Goal: Task Accomplishment & Management: Manage account settings

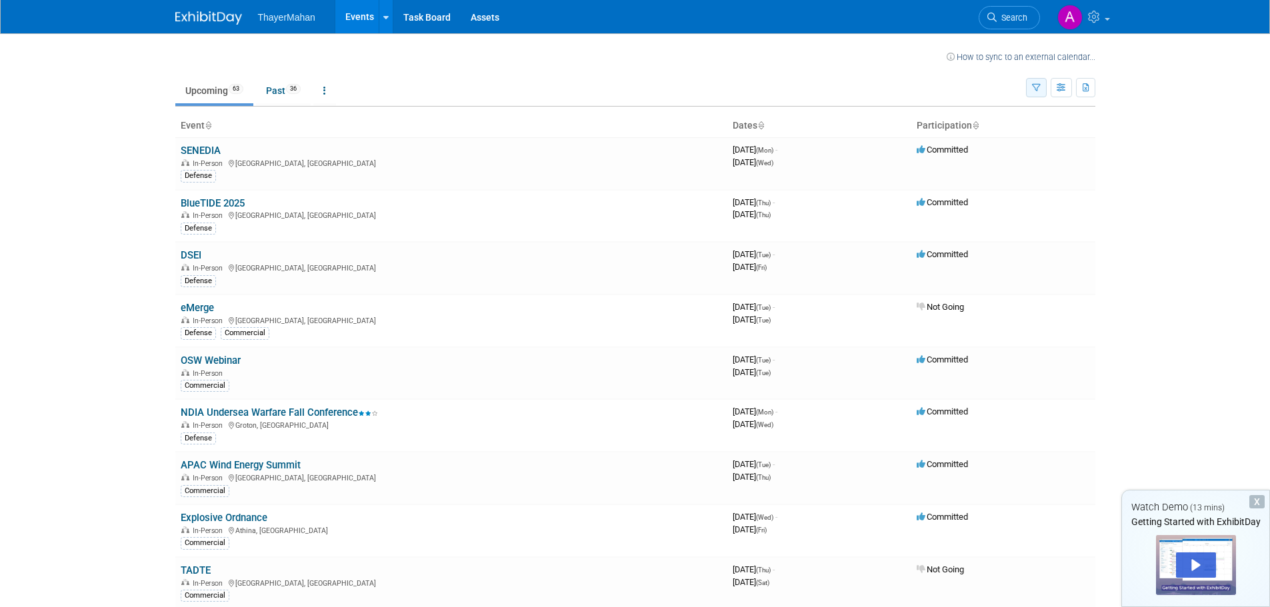
click at [1033, 85] on icon "button" at bounding box center [1036, 88] width 9 height 9
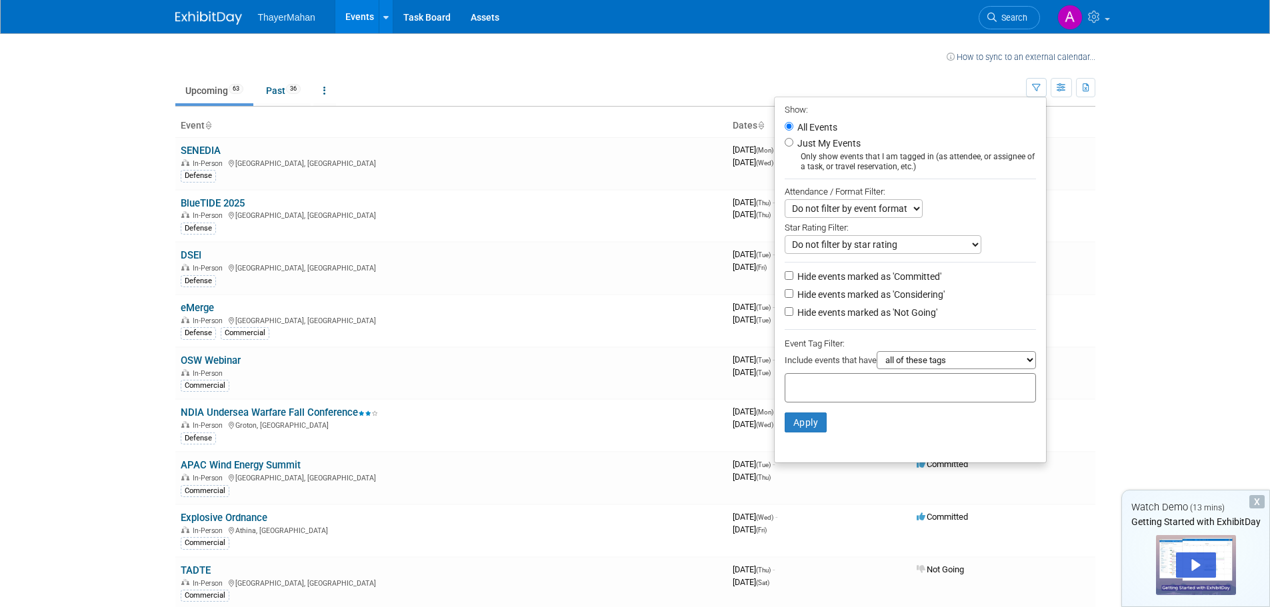
click at [1167, 150] on body "ThayerMahan Events Recently Viewed Events: Explosive Ordnance [GEOGRAPHIC_DATA]…" at bounding box center [635, 303] width 1270 height 607
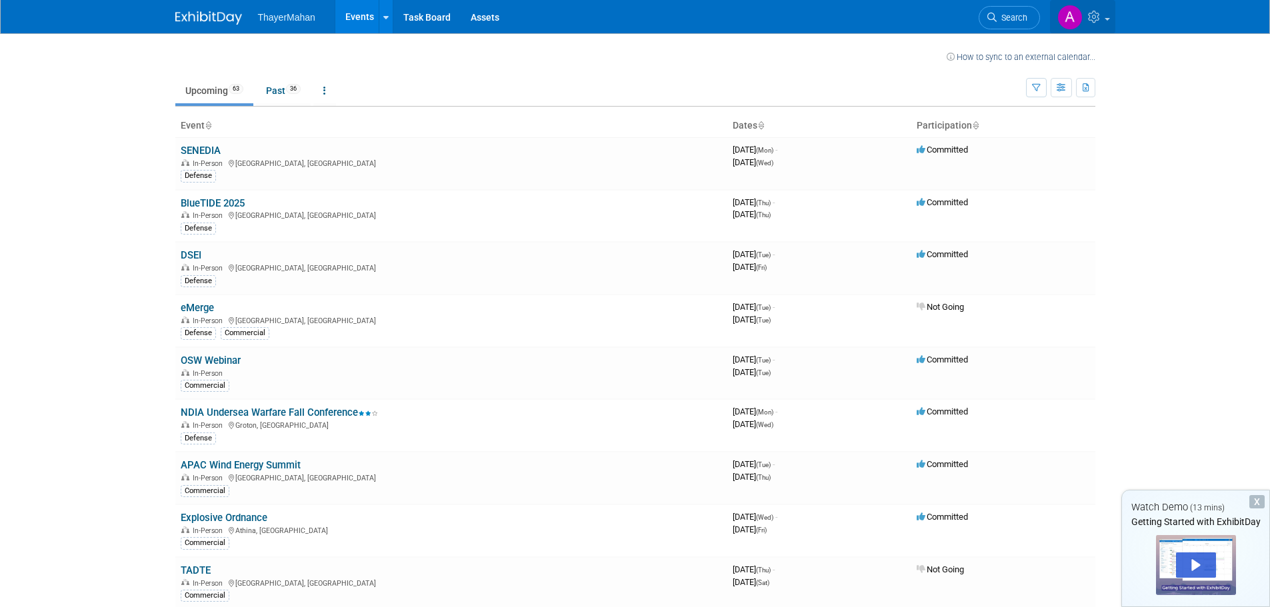
click at [1066, 21] on img at bounding box center [1069, 17] width 25 height 25
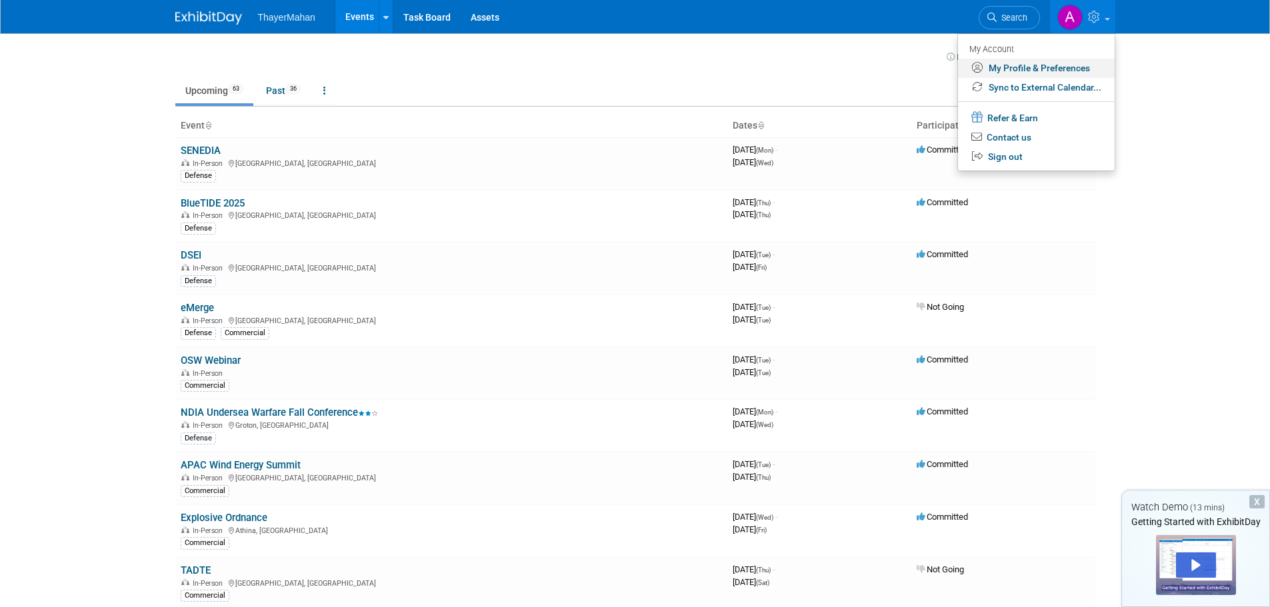
click at [1038, 63] on link "My Profile & Preferences" at bounding box center [1036, 68] width 157 height 19
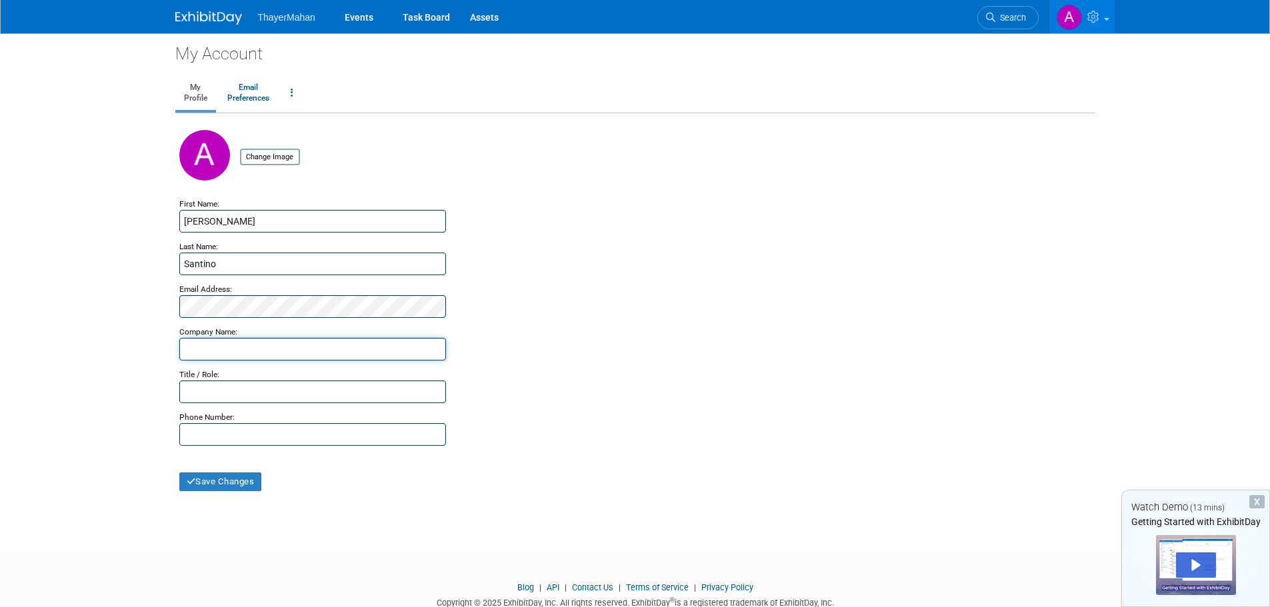
click at [323, 349] on input "text" at bounding box center [312, 349] width 267 height 23
type input "ThayerMahan"
click at [280, 389] on input "text" at bounding box center [312, 392] width 267 height 23
type input "Deputy Director UXO"
click at [243, 485] on button "Save Changes" at bounding box center [220, 482] width 83 height 19
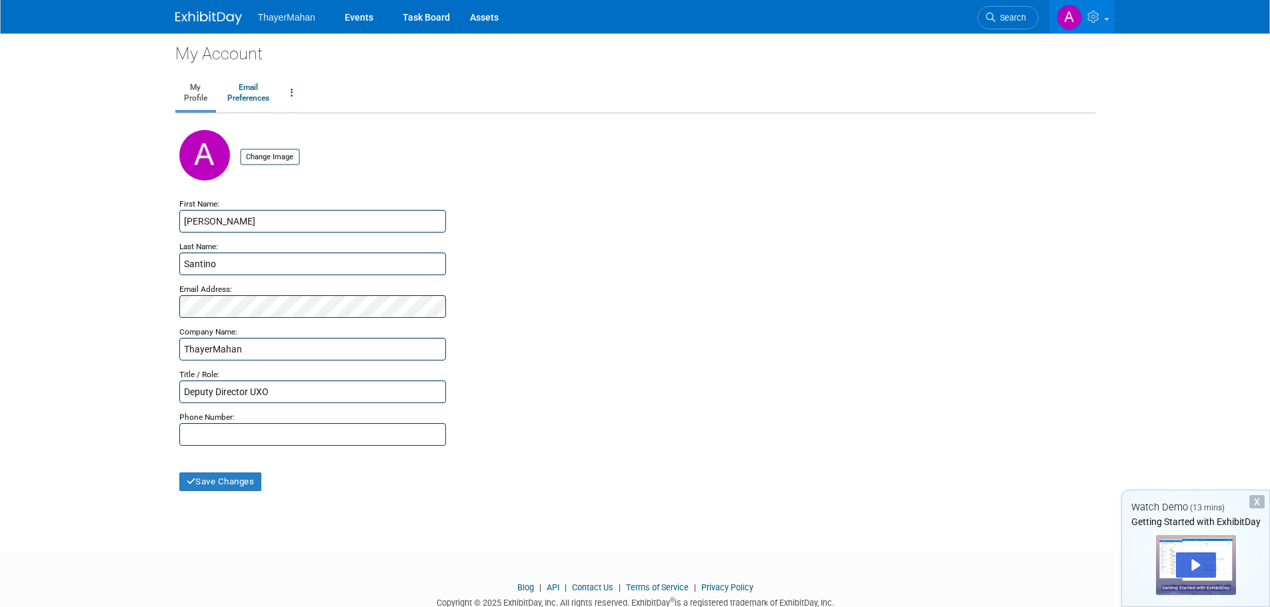
click at [1067, 19] on img at bounding box center [1069, 17] width 25 height 25
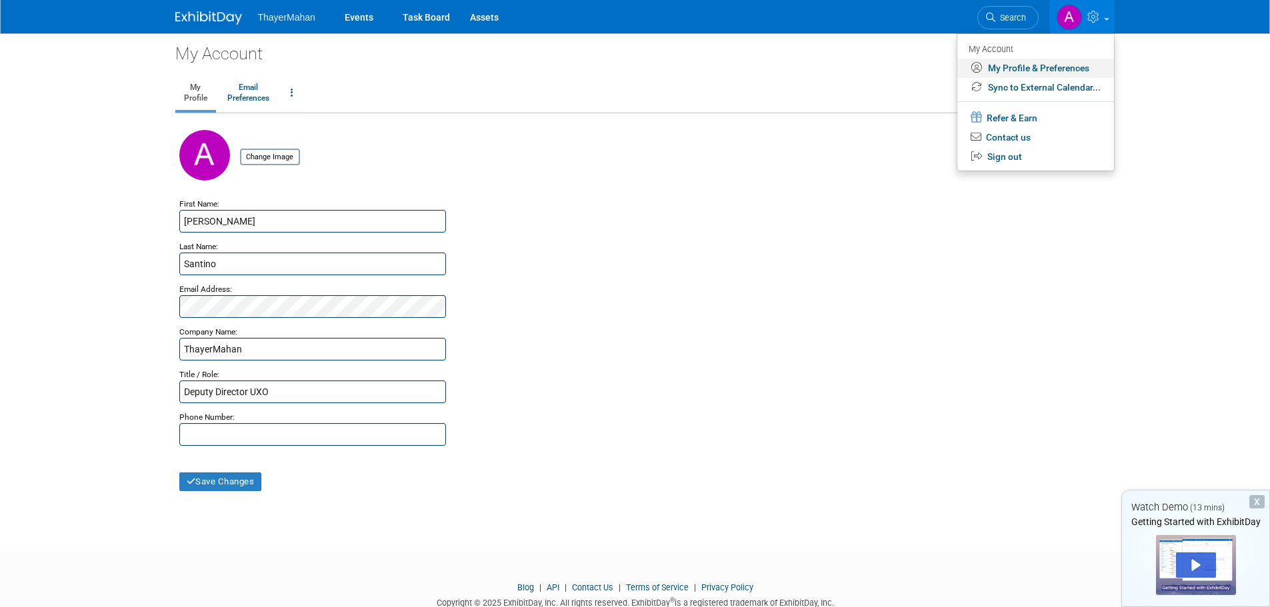
click at [1022, 67] on link "My Profile & Preferences" at bounding box center [1035, 68] width 157 height 19
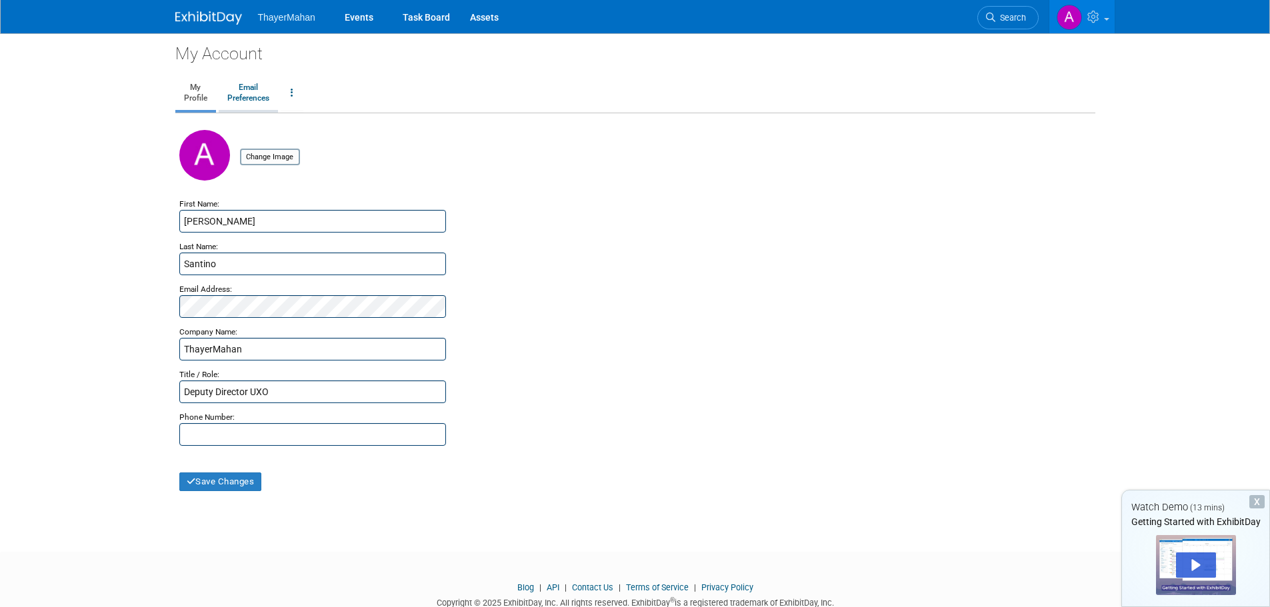
click at [244, 91] on link "Email Preferences" at bounding box center [248, 93] width 59 height 33
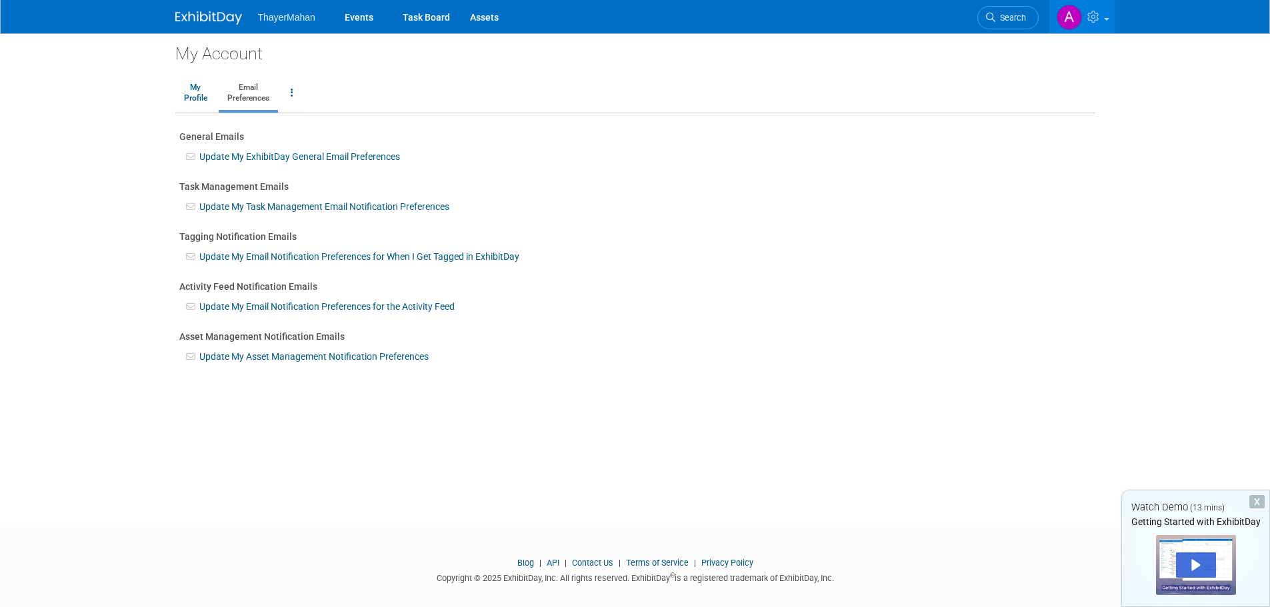
click at [192, 155] on icon at bounding box center [191, 156] width 11 height 9
click at [209, 155] on link "Update My ExhibitDay General Email Preferences" at bounding box center [299, 156] width 201 height 11
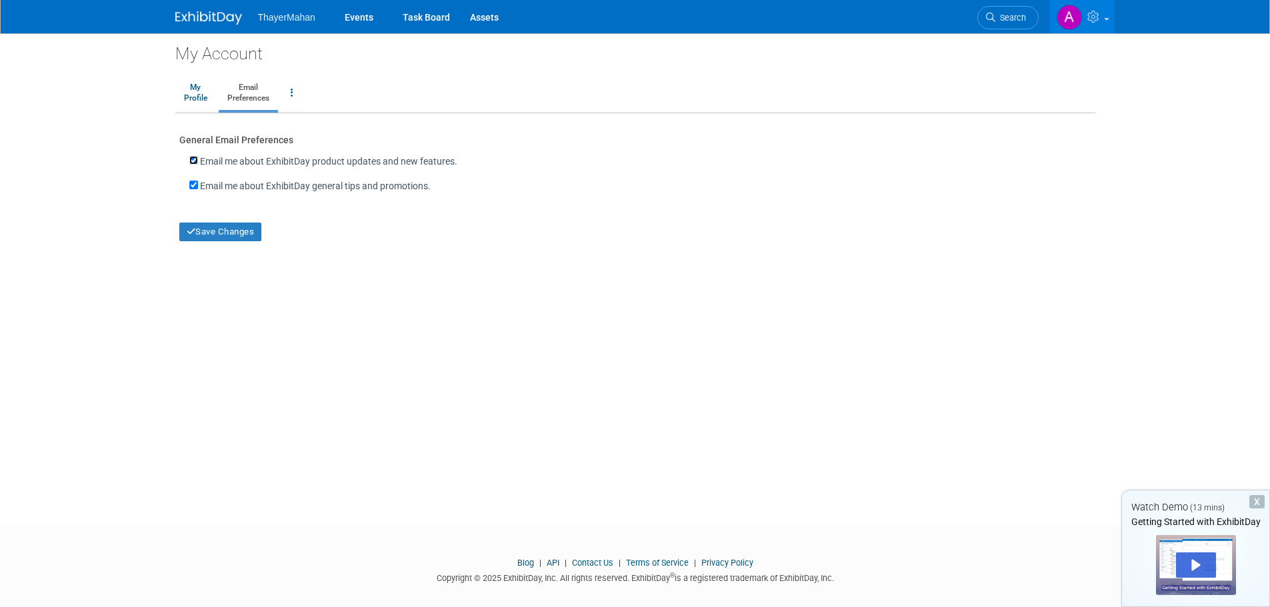
click at [192, 163] on input "Email me about ExhibitDay product updates and new features." at bounding box center [193, 160] width 9 height 9
checkbox input "false"
click at [195, 182] on input "Email me about ExhibitDay general tips and promotions." at bounding box center [193, 185] width 9 height 9
checkbox input "false"
click at [216, 231] on button "Save Changes" at bounding box center [220, 232] width 83 height 19
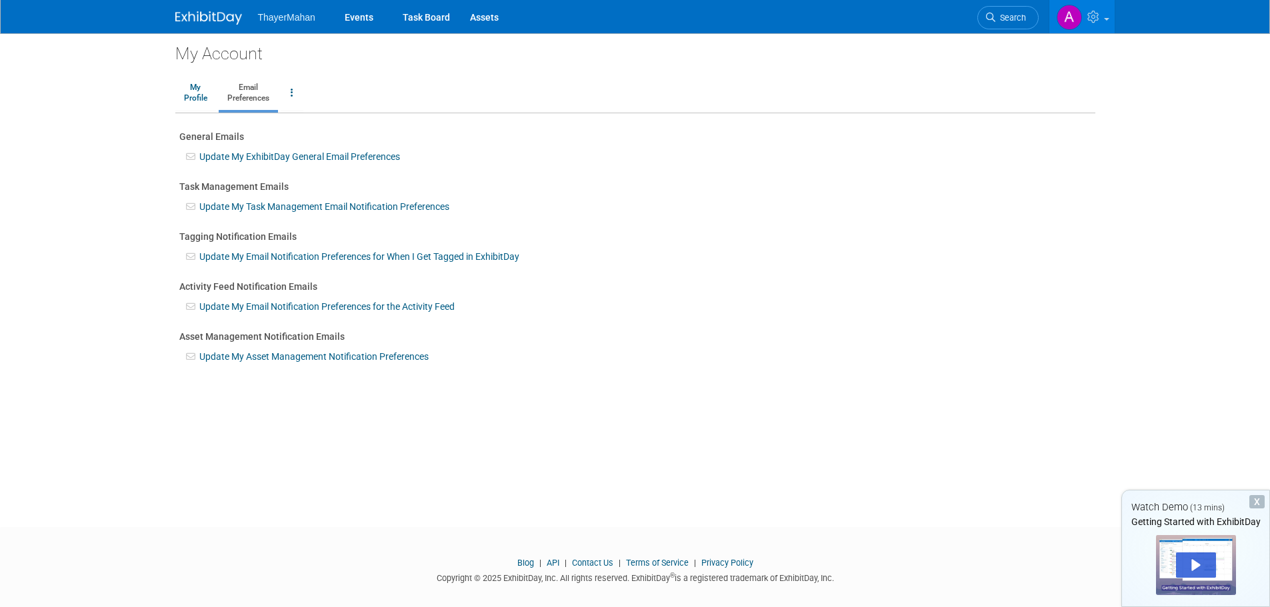
click at [307, 156] on link "Update My ExhibitDay General Email Preferences" at bounding box center [299, 156] width 201 height 11
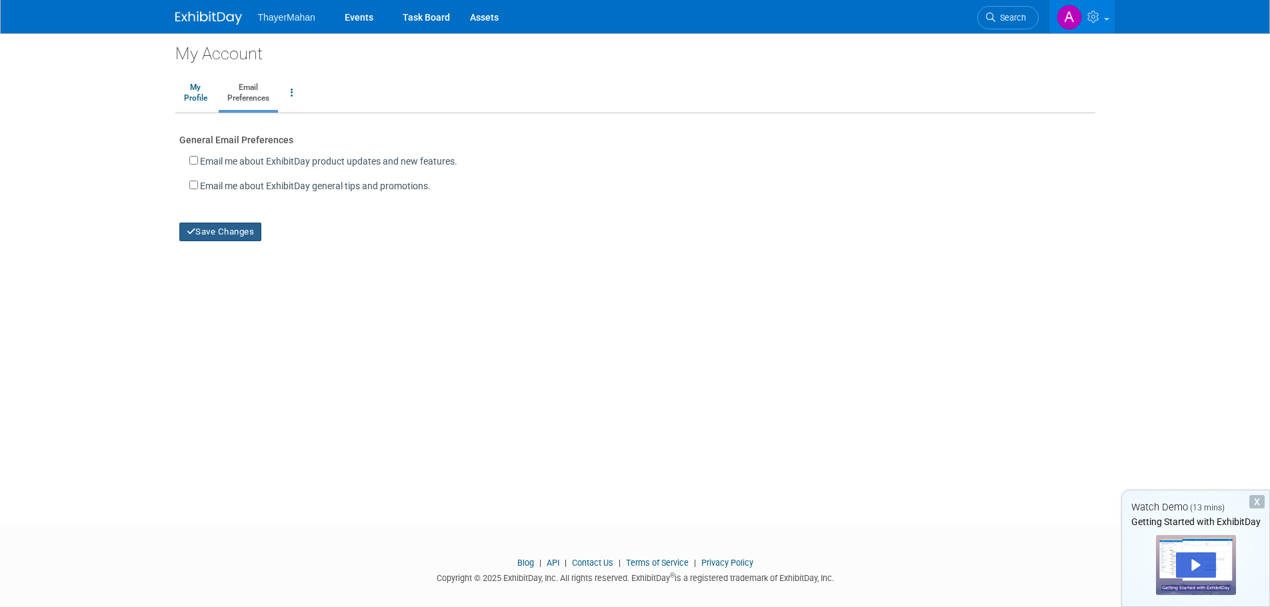
click at [219, 230] on button "Save Changes" at bounding box center [220, 232] width 83 height 19
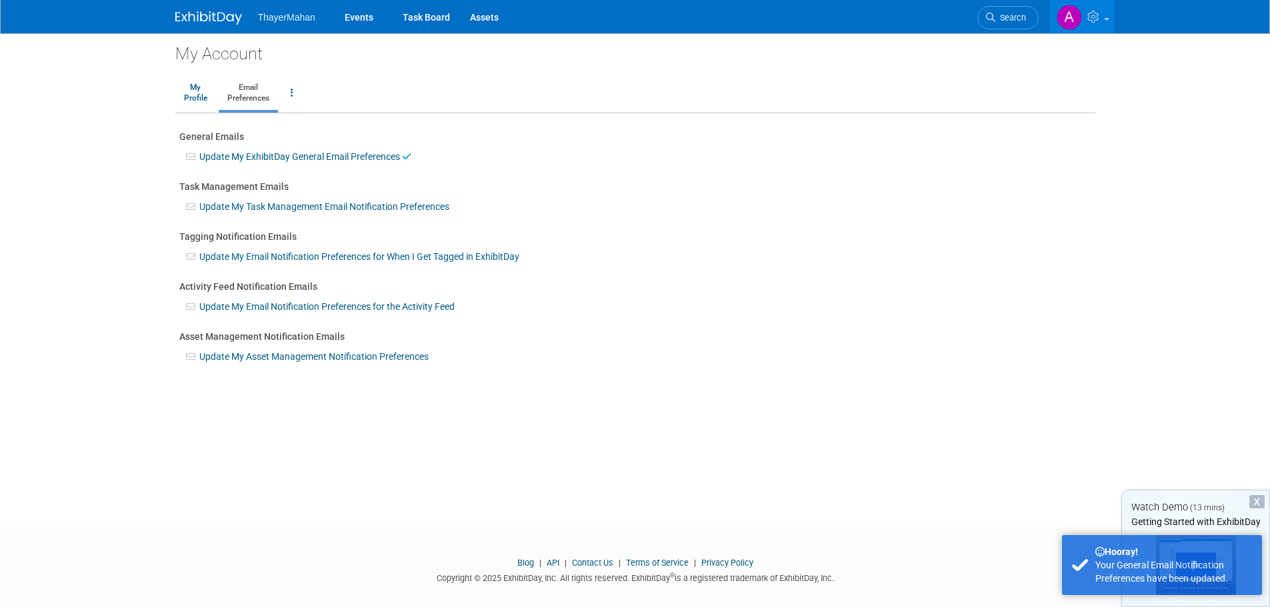
click at [259, 200] on div "Update My Task Management Email Notification Preferences" at bounding box center [635, 203] width 912 height 20
click at [280, 208] on link "Update My Task Management Email Notification Preferences" at bounding box center [324, 206] width 250 height 11
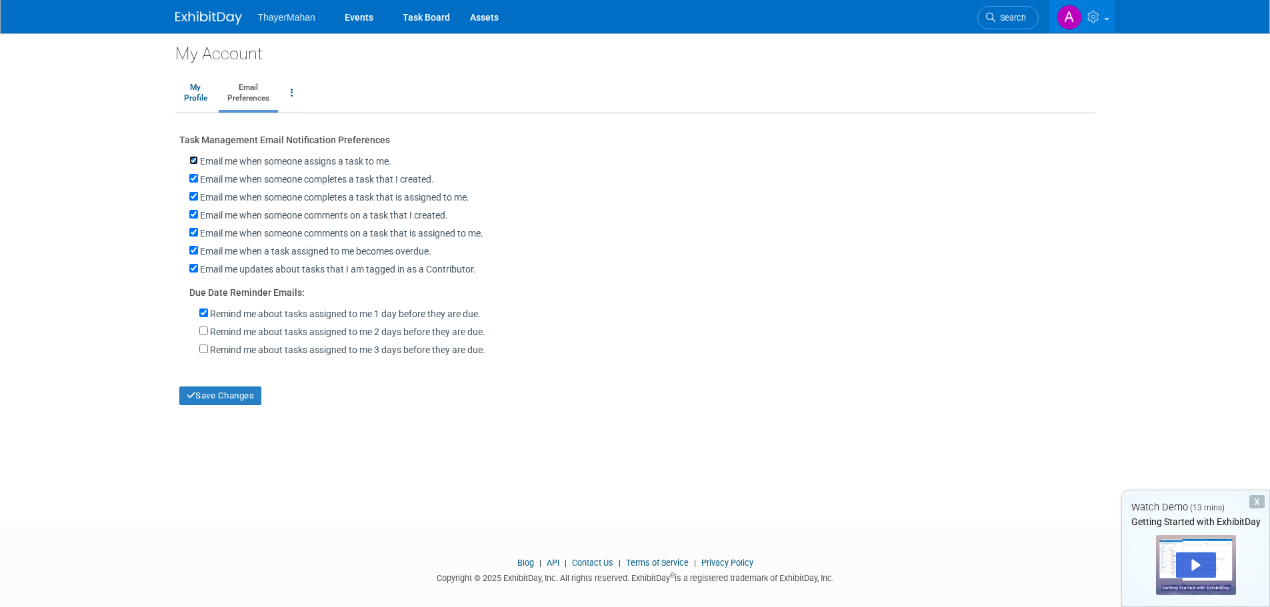
click at [197, 161] on input "Email me when someone assigns a task to me." at bounding box center [193, 160] width 9 height 9
checkbox input "false"
click at [195, 175] on input "Email me when someone completes a task that I created." at bounding box center [193, 178] width 9 height 9
checkbox input "false"
click at [192, 195] on input "Email me when someone completes a task that is assigned to me." at bounding box center [193, 196] width 9 height 9
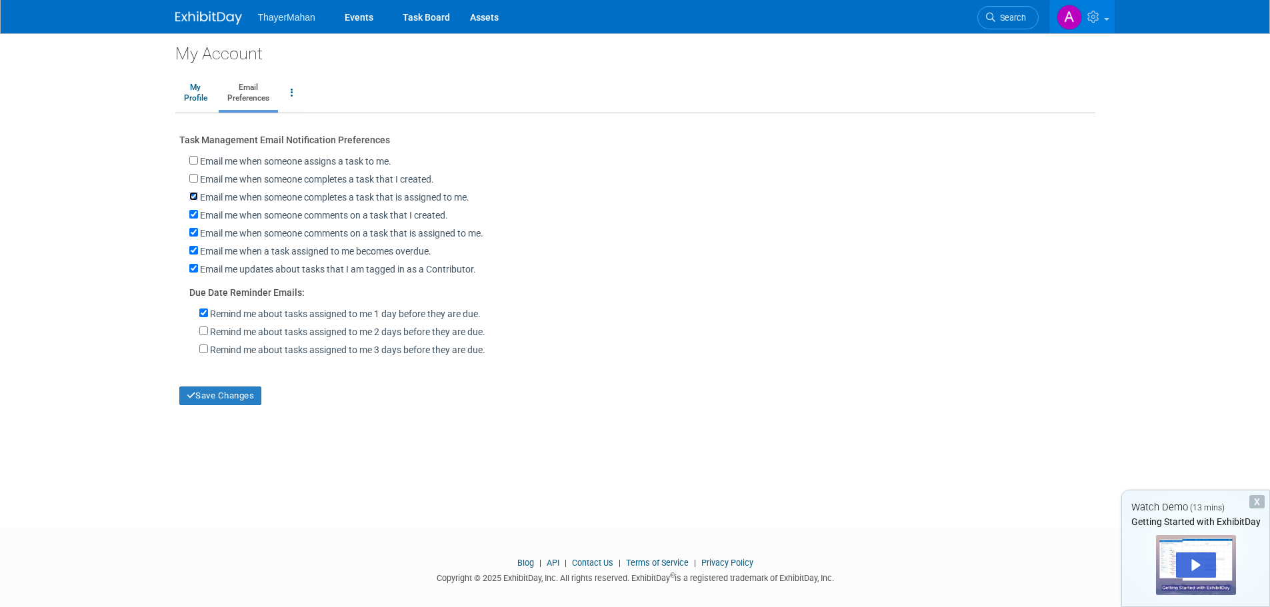
checkbox input "false"
click at [192, 214] on input "Email me when someone comments on a task that I created." at bounding box center [193, 214] width 9 height 9
checkbox input "false"
click at [196, 236] on input "Email me when someone comments on a task that is assigned to me." at bounding box center [193, 232] width 9 height 9
checkbox input "false"
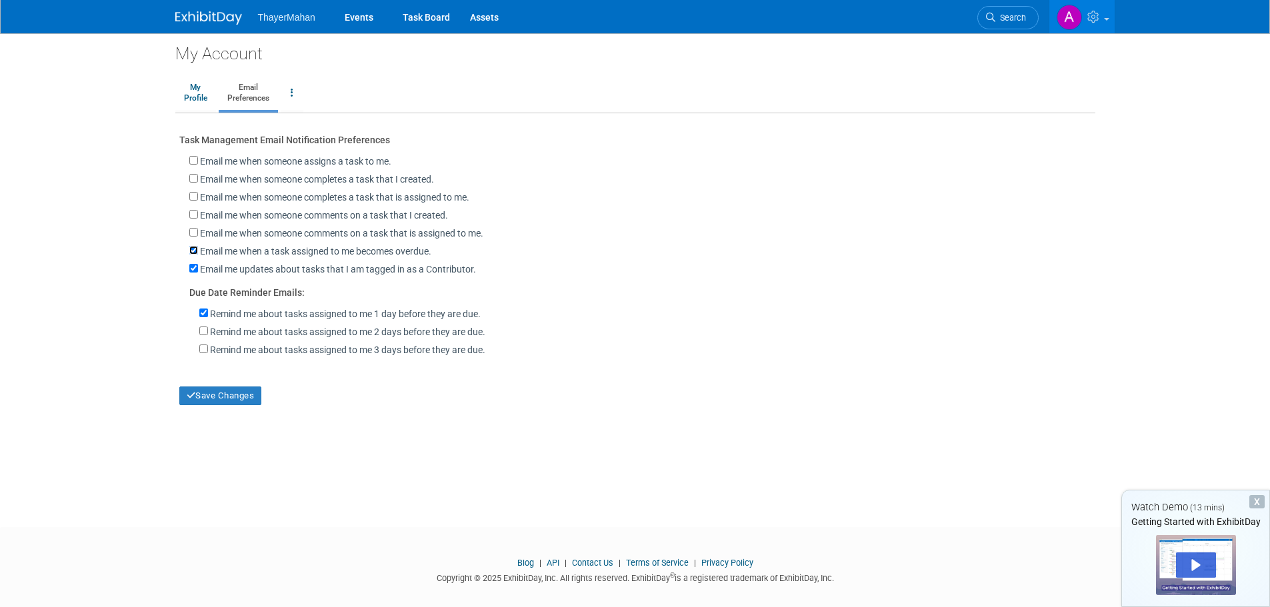
click at [192, 253] on input "Email me when a task assigned to me becomes overdue." at bounding box center [193, 250] width 9 height 9
checkbox input "false"
click at [192, 271] on input "Email me updates about tasks that I am tagged in as a Contributor." at bounding box center [193, 268] width 9 height 9
checkbox input "false"
click at [201, 315] on input "Remind me about tasks assigned to me 1 day before they are due." at bounding box center [203, 313] width 9 height 9
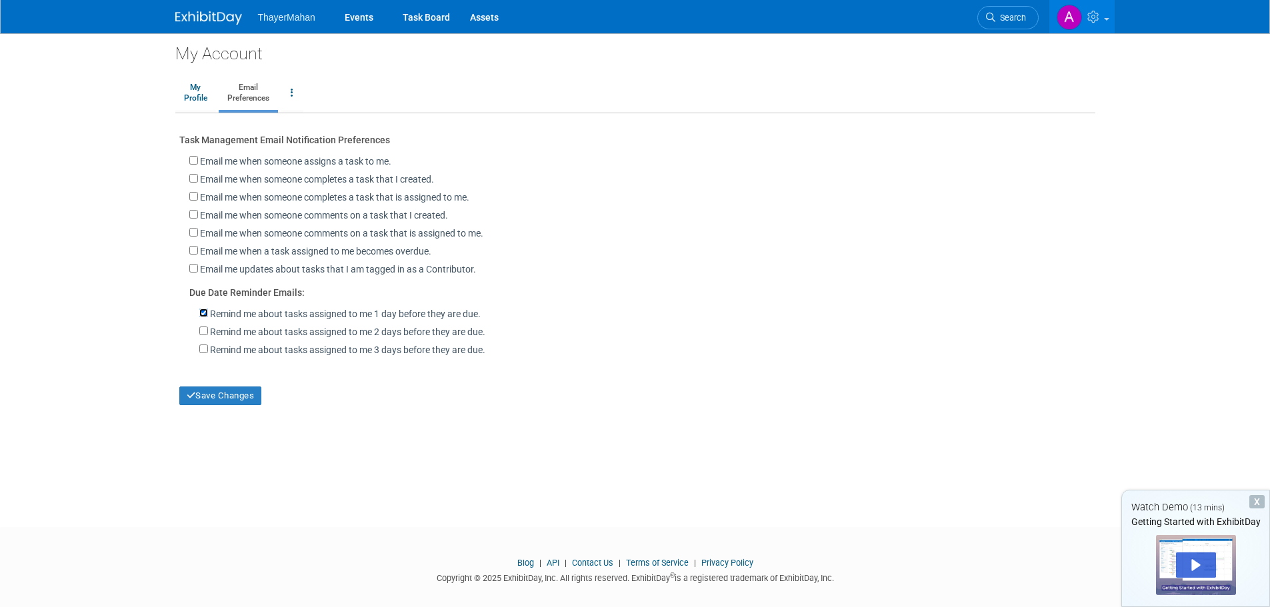
checkbox input "false"
click at [205, 399] on button "Save Changes" at bounding box center [220, 396] width 83 height 19
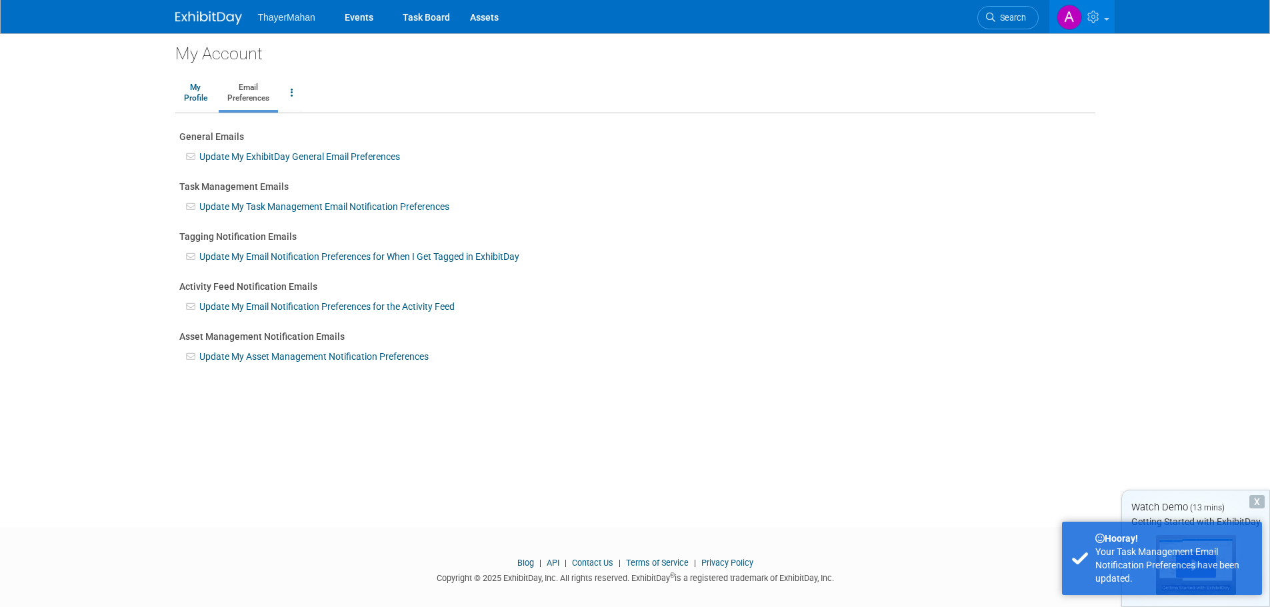
click at [237, 253] on link "Update My Email Notification Preferences for When I Get Tagged in ExhibitDay" at bounding box center [359, 256] width 320 height 11
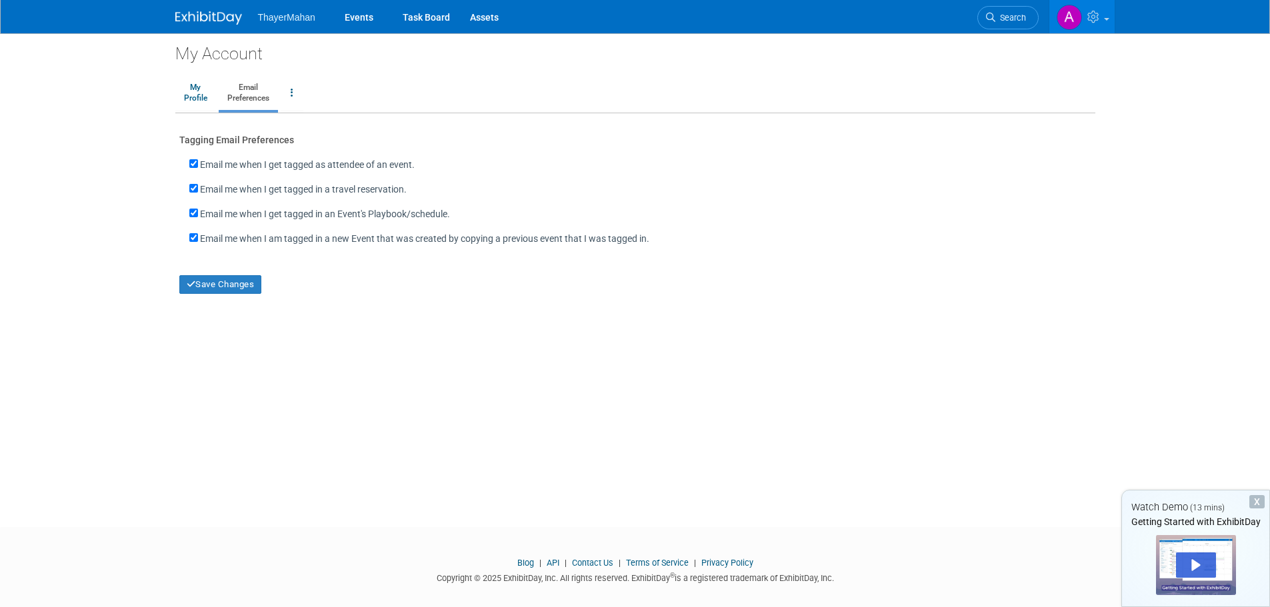
click at [201, 163] on label "Email me when I get tagged as attendee of an event." at bounding box center [307, 164] width 215 height 13
click at [198, 163] on input "Email me when I get tagged as attendee of an event." at bounding box center [193, 163] width 9 height 9
checkbox input "false"
click at [191, 189] on input "Email me when I get tagged in a travel reservation." at bounding box center [193, 188] width 9 height 9
checkbox input "false"
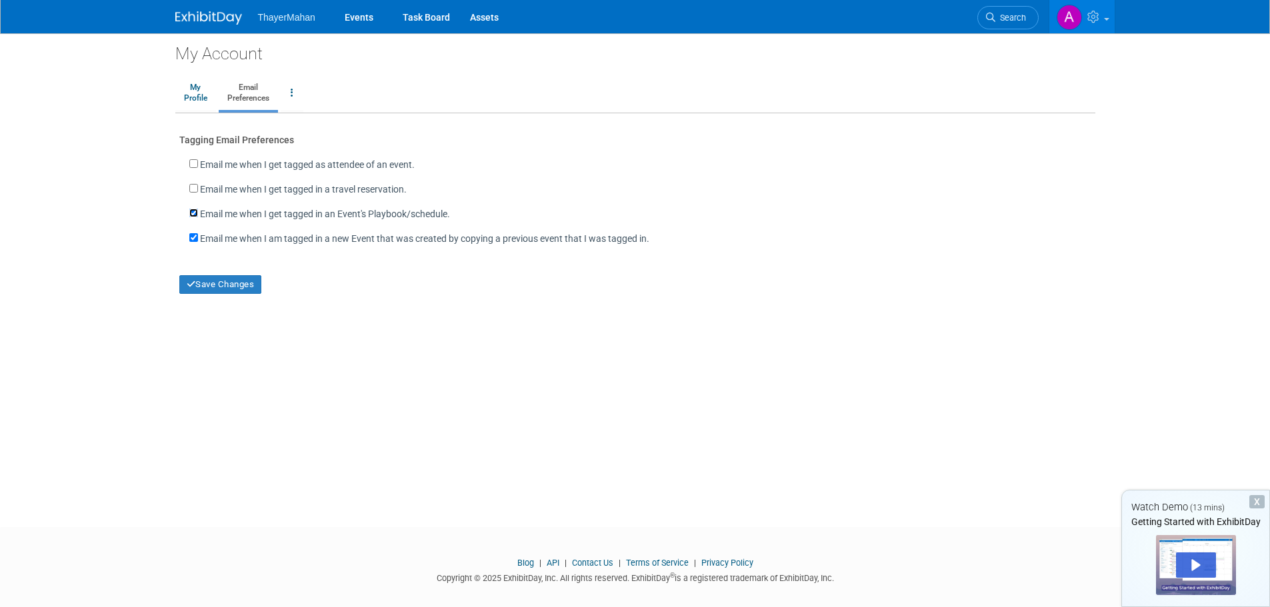
click at [193, 211] on input "Email me when I get tagged in an Event's Playbook/schedule." at bounding box center [193, 213] width 9 height 9
checkbox input "false"
drag, startPoint x: 193, startPoint y: 237, endPoint x: 202, endPoint y: 278, distance: 42.2
click at [193, 237] on input "checkbox" at bounding box center [193, 237] width 9 height 9
checkbox input "false"
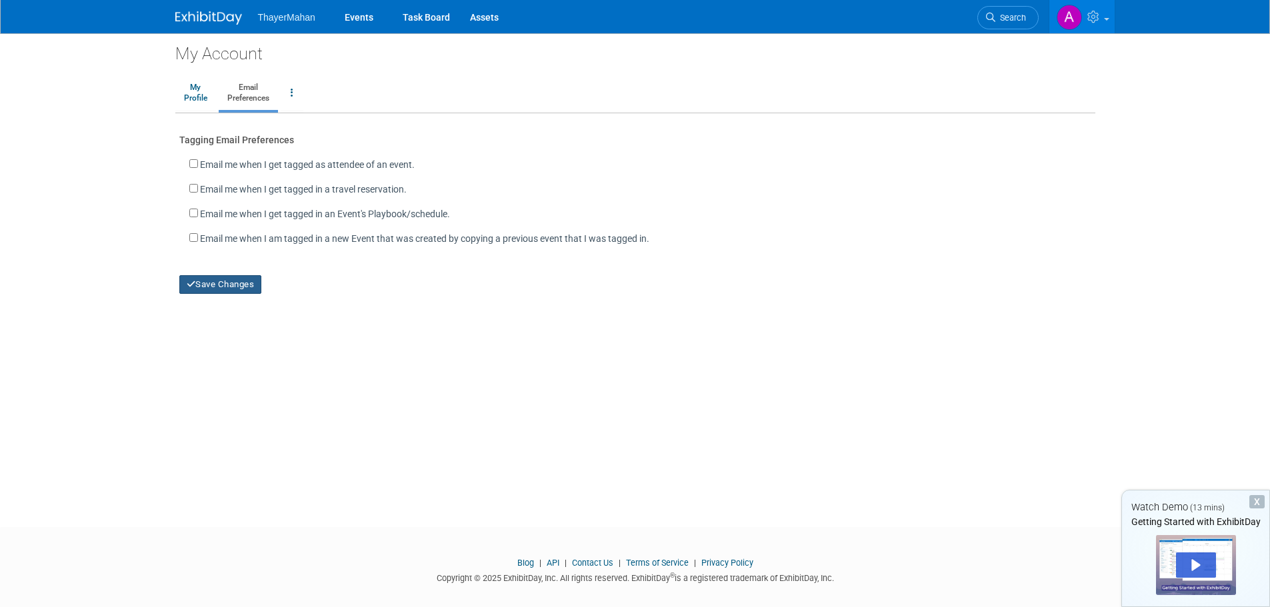
click at [206, 287] on button "Save Changes" at bounding box center [220, 284] width 83 height 19
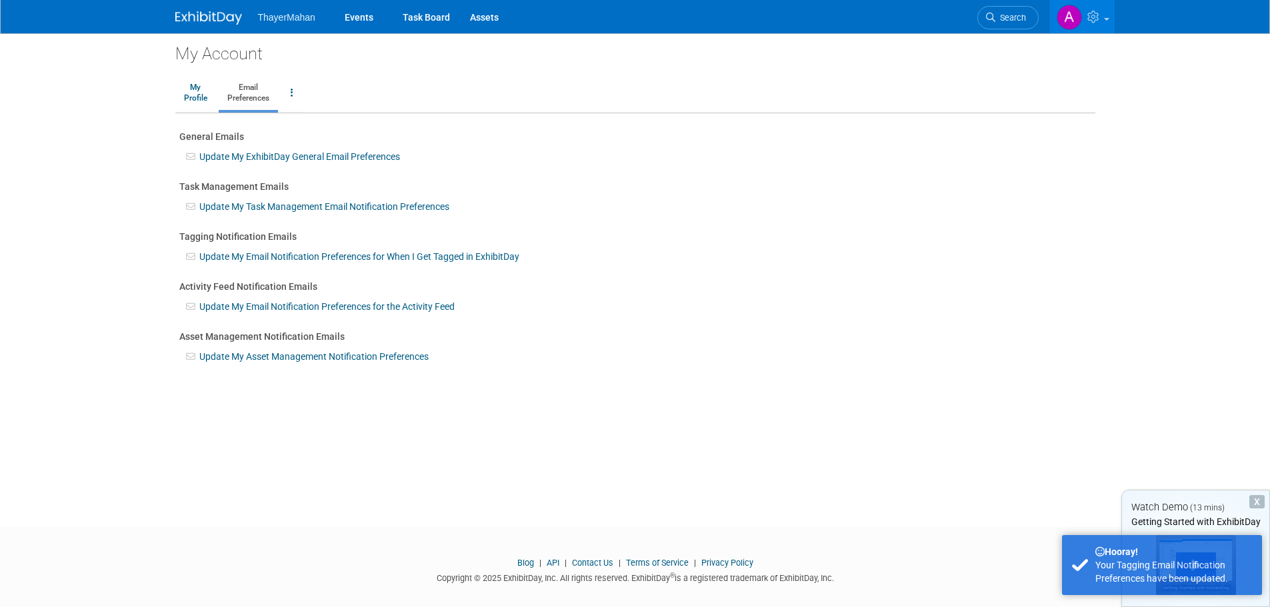
click at [309, 303] on link "Update My Email Notification Preferences for the Activity Feed" at bounding box center [326, 306] width 255 height 11
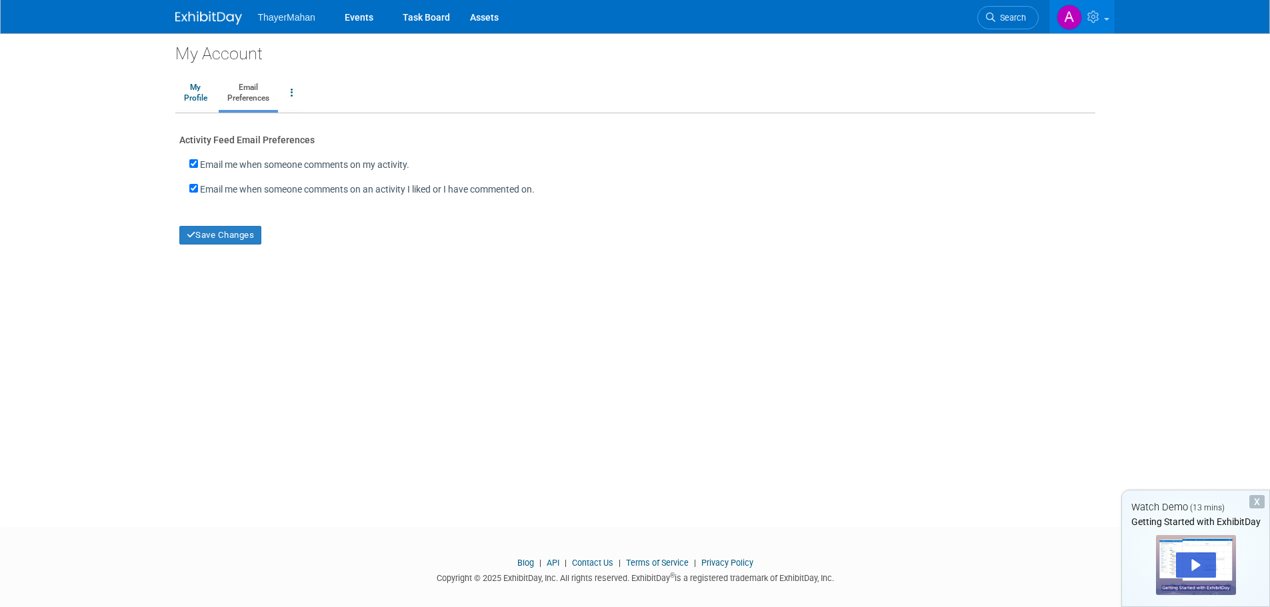
drag, startPoint x: 198, startPoint y: 164, endPoint x: 187, endPoint y: 167, distance: 11.0
click at [187, 167] on div "Email me when someone comments on my activity." at bounding box center [635, 161] width 912 height 28
click at [194, 163] on input "Email me when someone comments on my activity." at bounding box center [193, 163] width 9 height 9
checkbox input "false"
click at [190, 187] on input "Email me when someone comments on an activity I liked or I have commented on." at bounding box center [193, 188] width 9 height 9
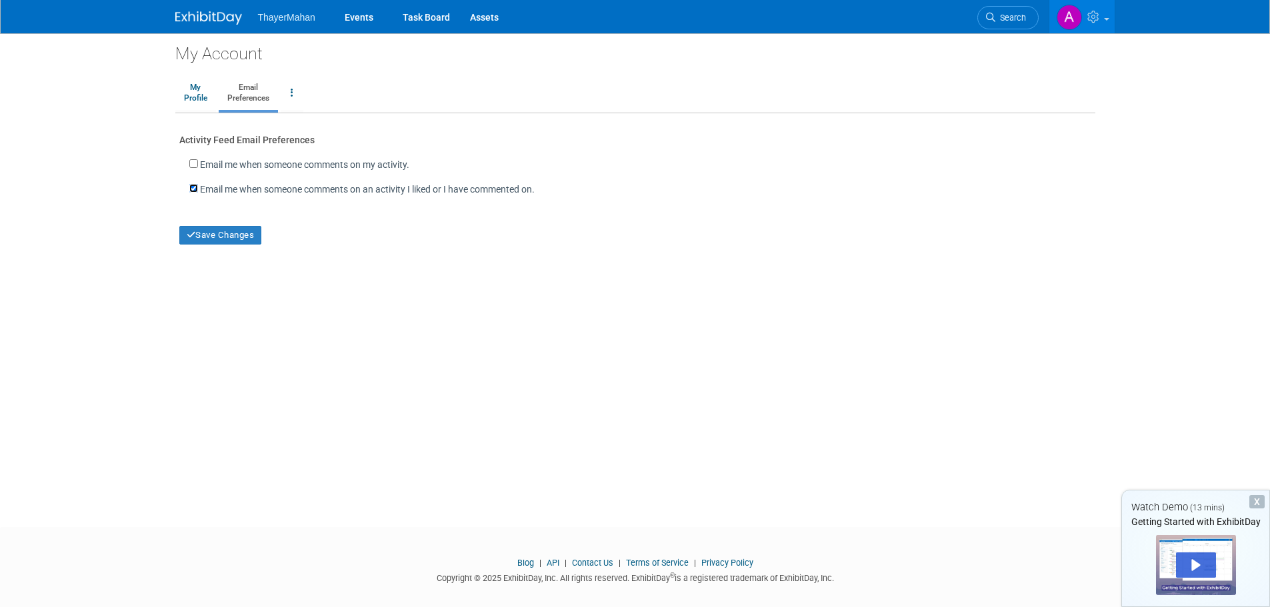
checkbox input "false"
click at [209, 240] on button "Save Changes" at bounding box center [220, 235] width 83 height 19
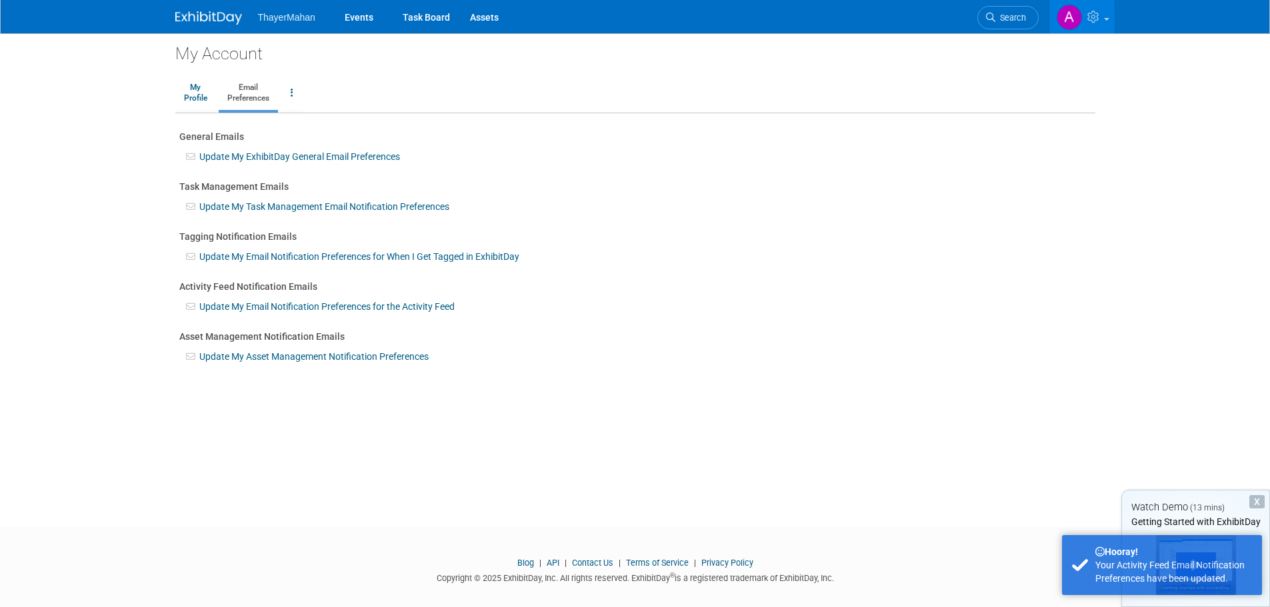
click at [226, 357] on link "Update My Asset Management Notification Preferences" at bounding box center [313, 356] width 229 height 11
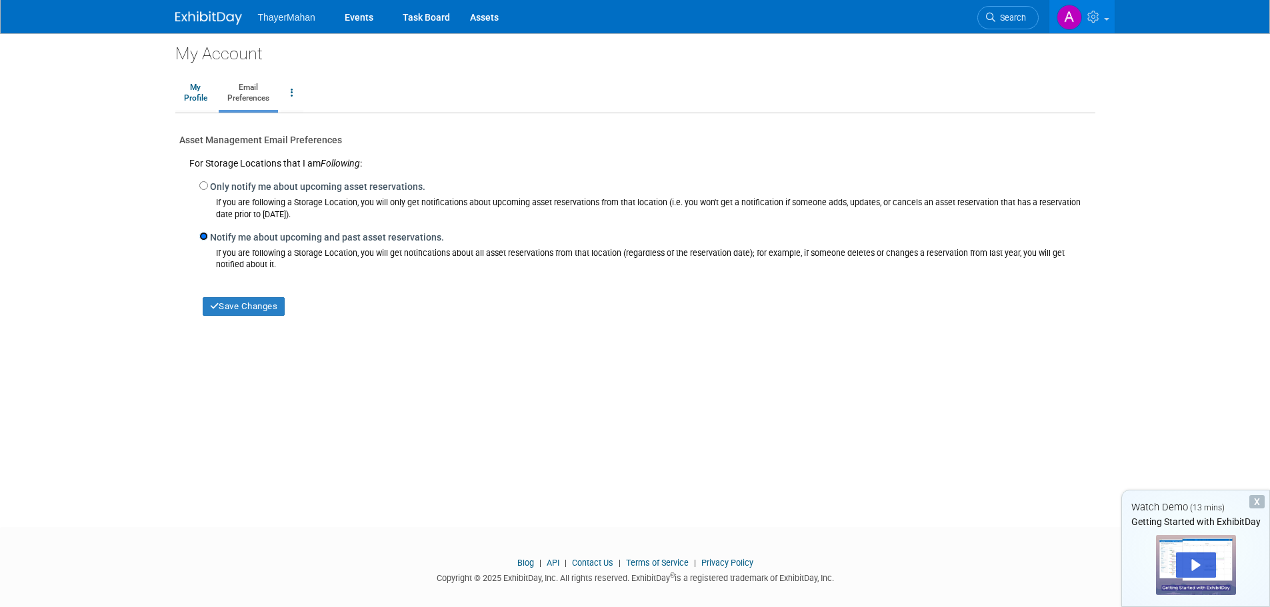
click at [205, 235] on input "Notify me about upcoming and past asset reservations." at bounding box center [203, 236] width 9 height 9
click at [199, 181] on input "Only notify me about upcoming asset reservations." at bounding box center [203, 185] width 9 height 9
radio input "true"
click at [229, 303] on button "Save Changes" at bounding box center [244, 306] width 83 height 19
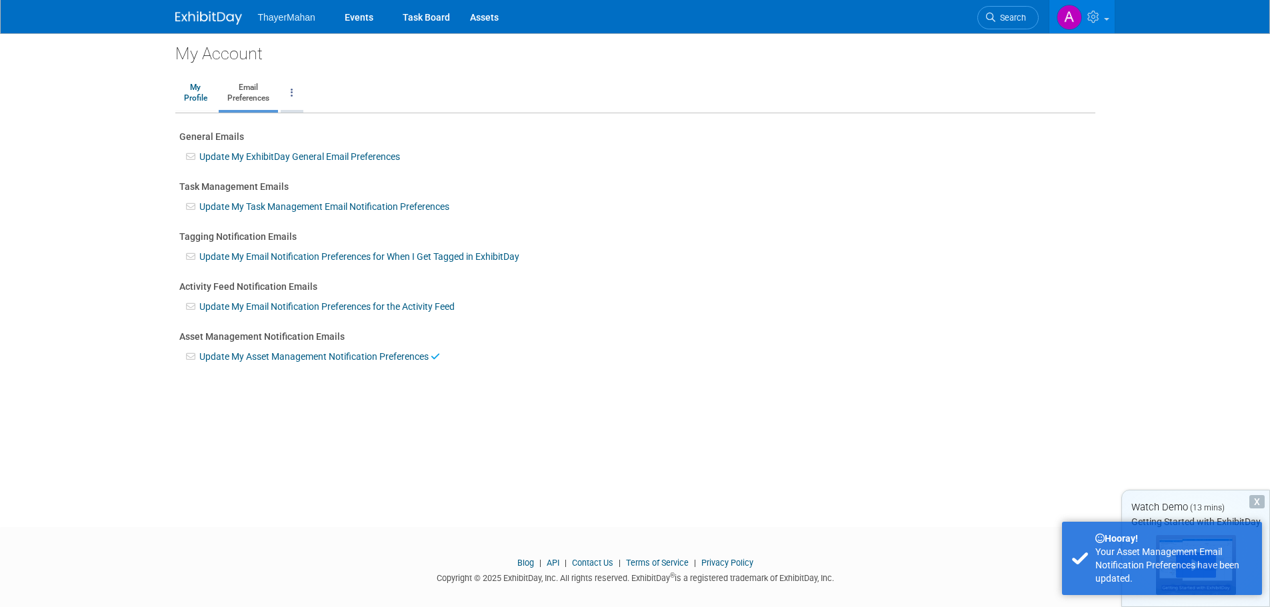
click at [290, 91] on link at bounding box center [292, 93] width 23 height 33
click at [494, 140] on div "General Emails" at bounding box center [635, 136] width 912 height 13
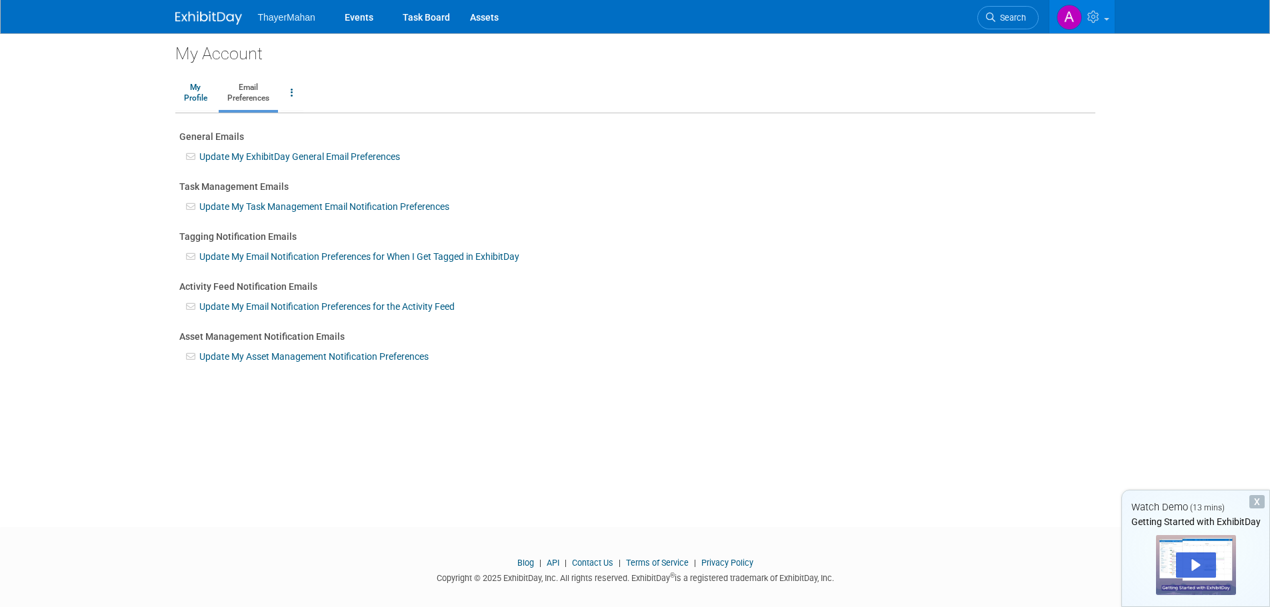
click at [220, 17] on img at bounding box center [208, 17] width 67 height 13
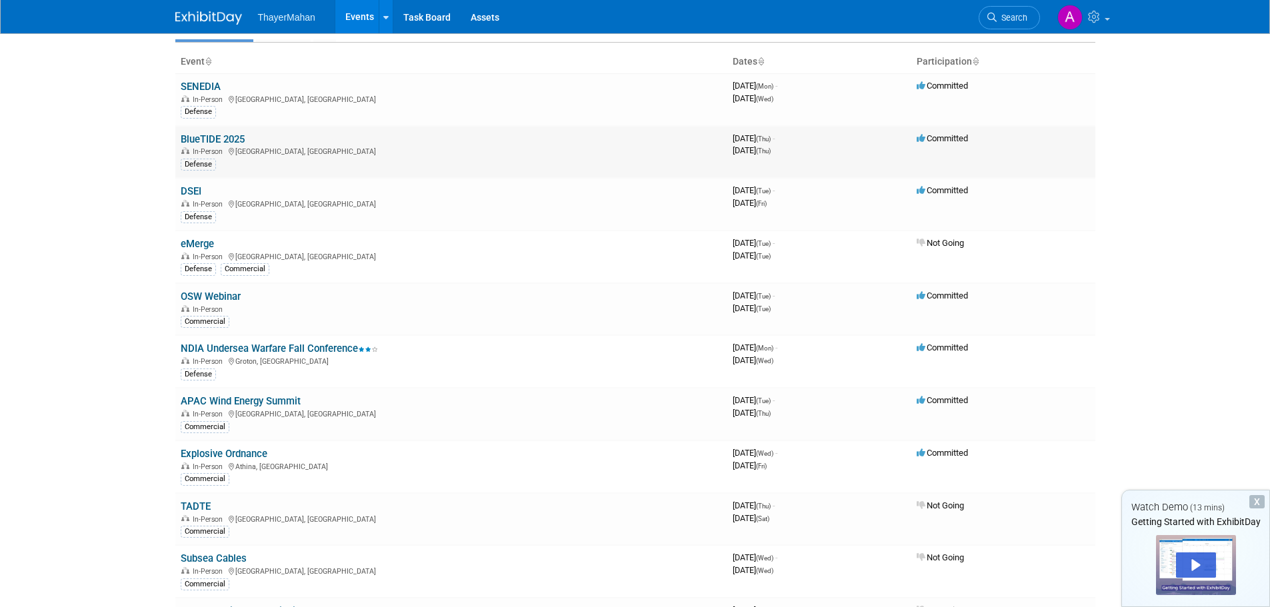
scroll to position [200, 0]
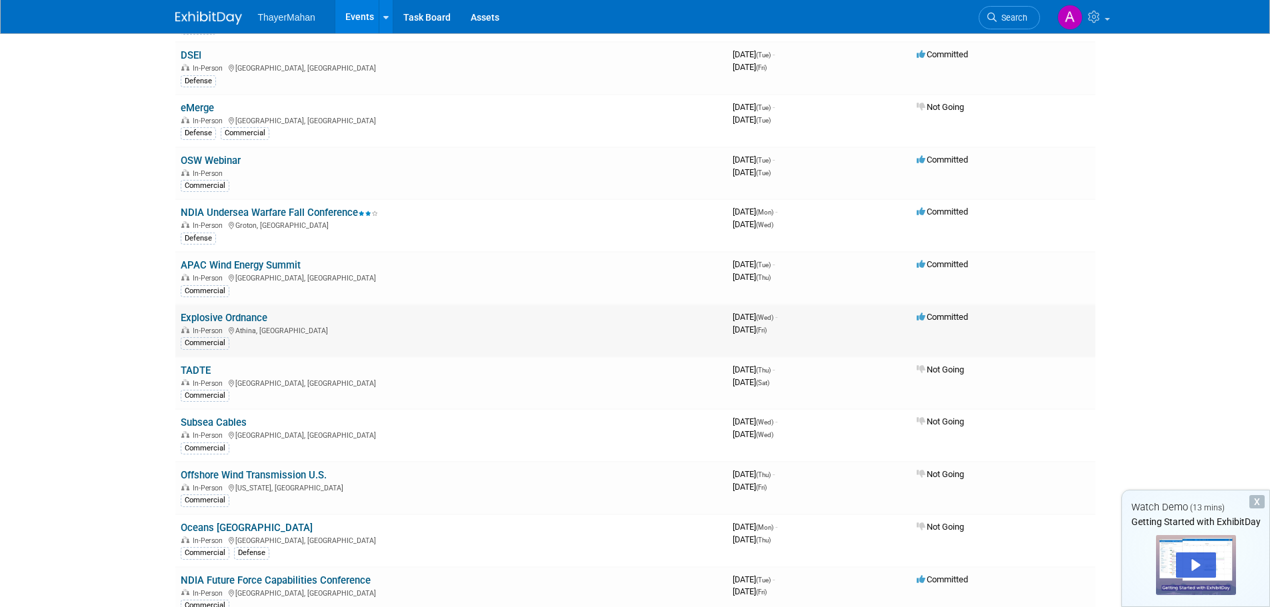
click at [247, 317] on link "Explosive Ordnance" at bounding box center [224, 318] width 87 height 12
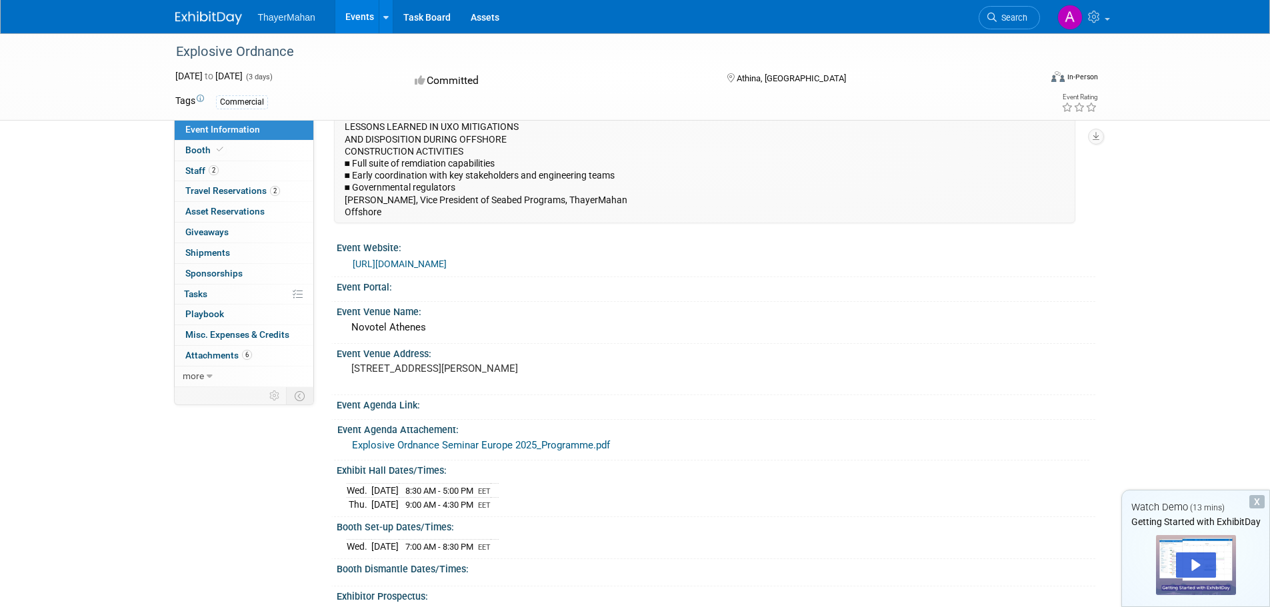
scroll to position [67, 0]
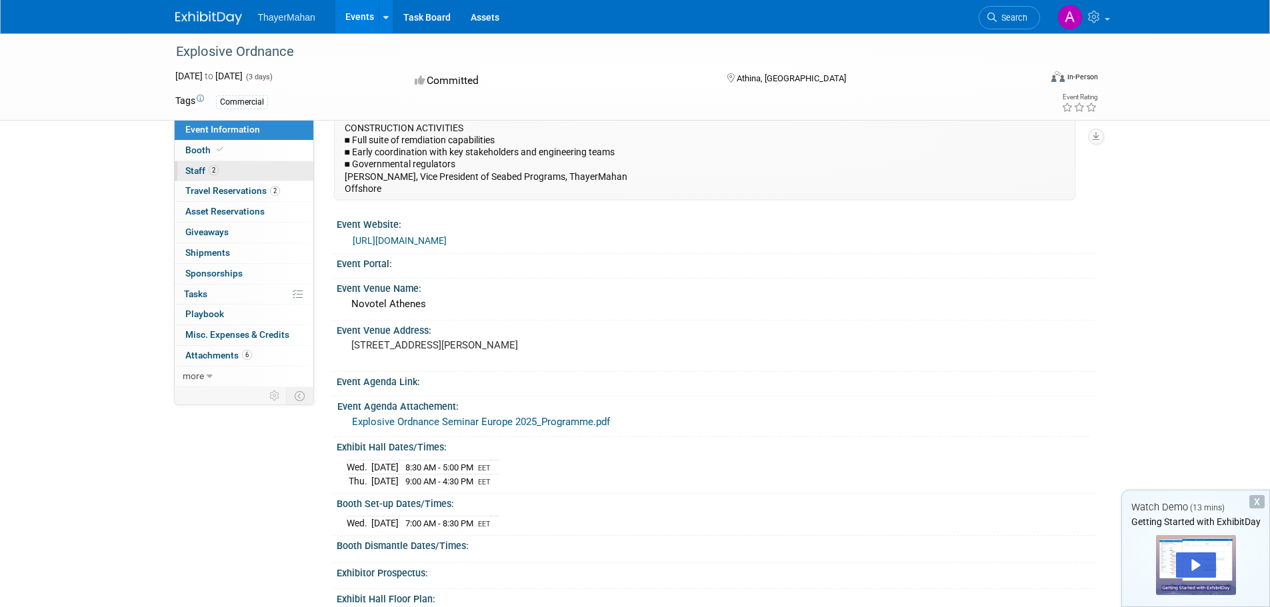
click at [187, 169] on span "Staff 2" at bounding box center [201, 170] width 33 height 11
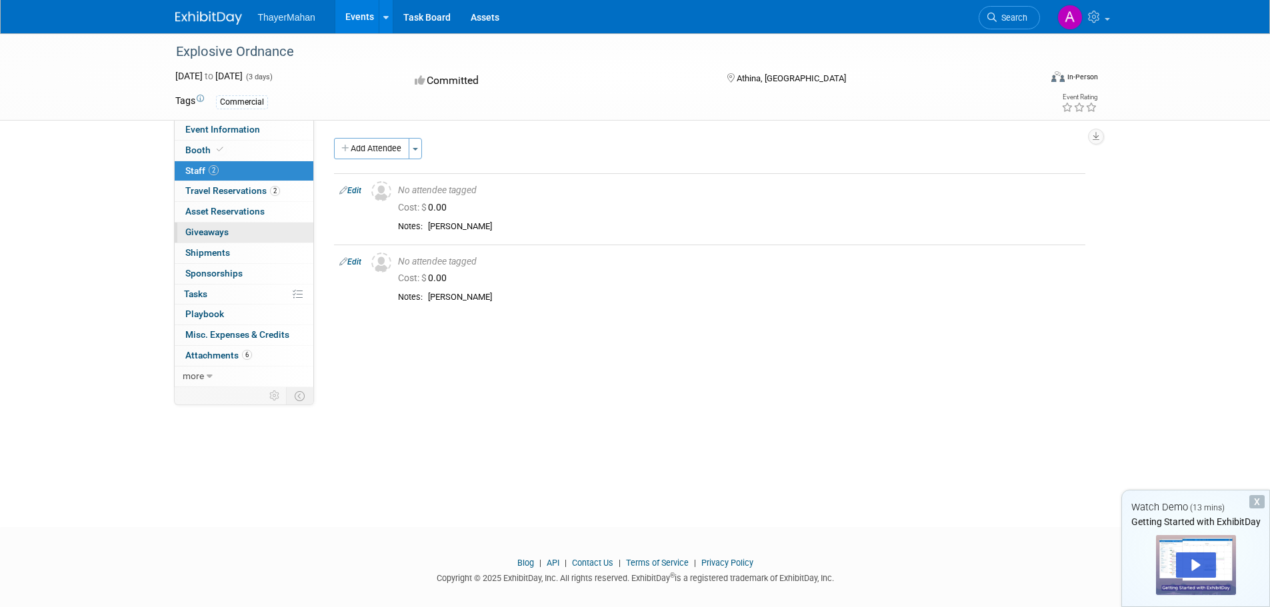
click at [194, 228] on span "Giveaways 0" at bounding box center [206, 232] width 43 height 11
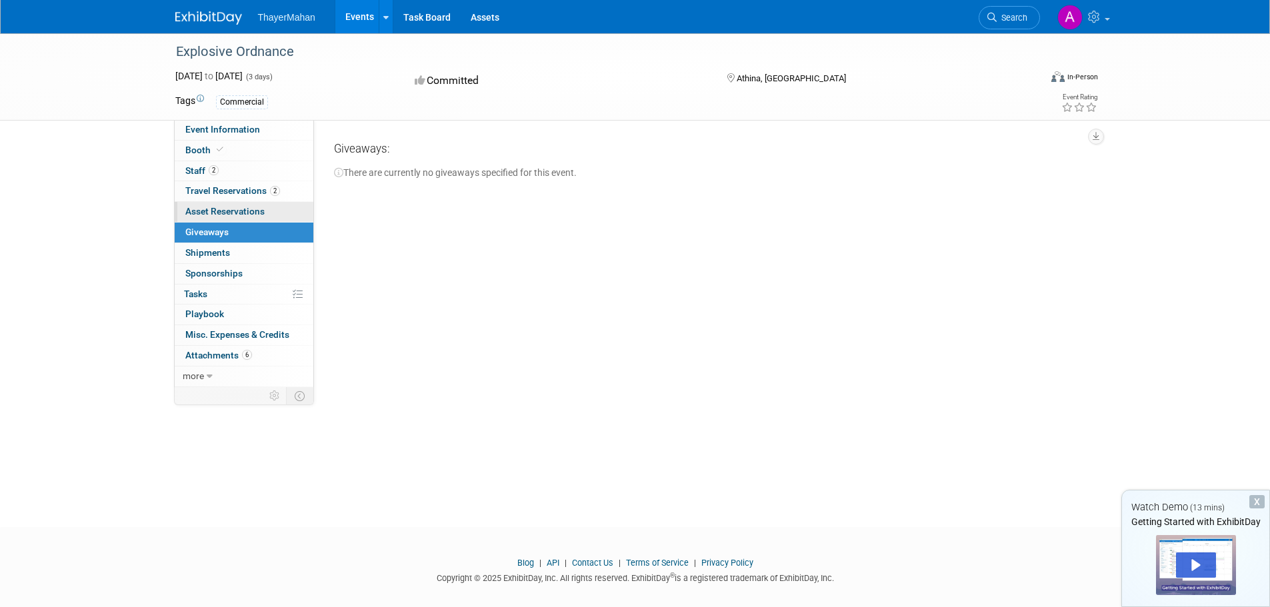
click at [209, 208] on span "Asset Reservations 0" at bounding box center [224, 211] width 79 height 11
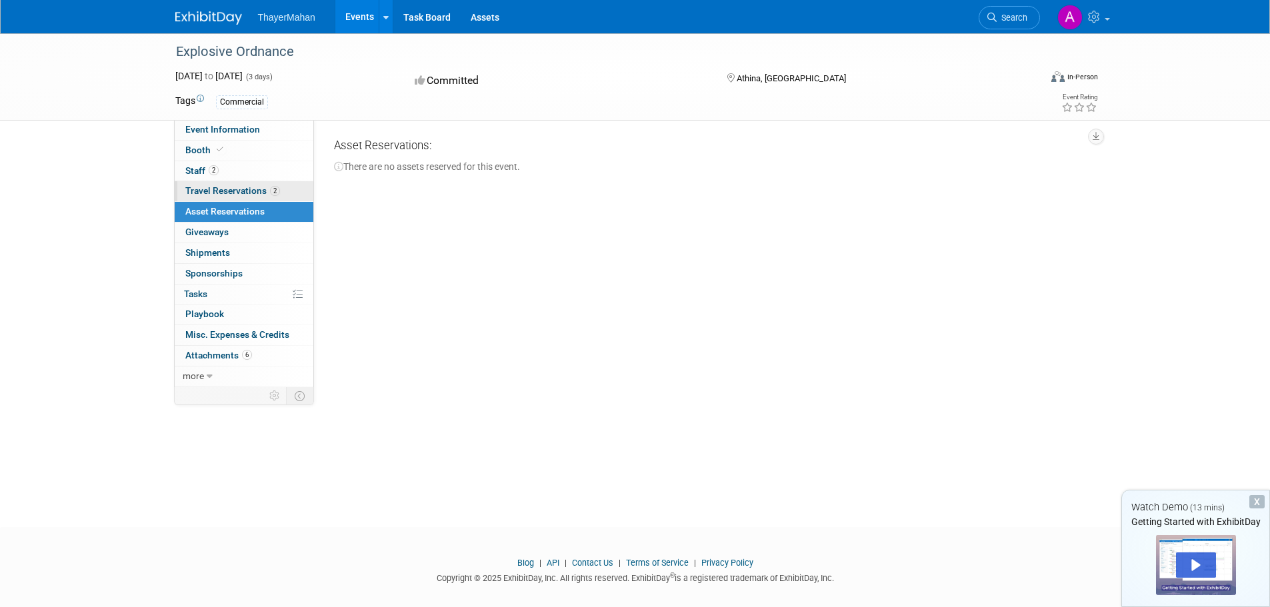
click at [219, 183] on link "2 Travel Reservations 2" at bounding box center [244, 191] width 139 height 20
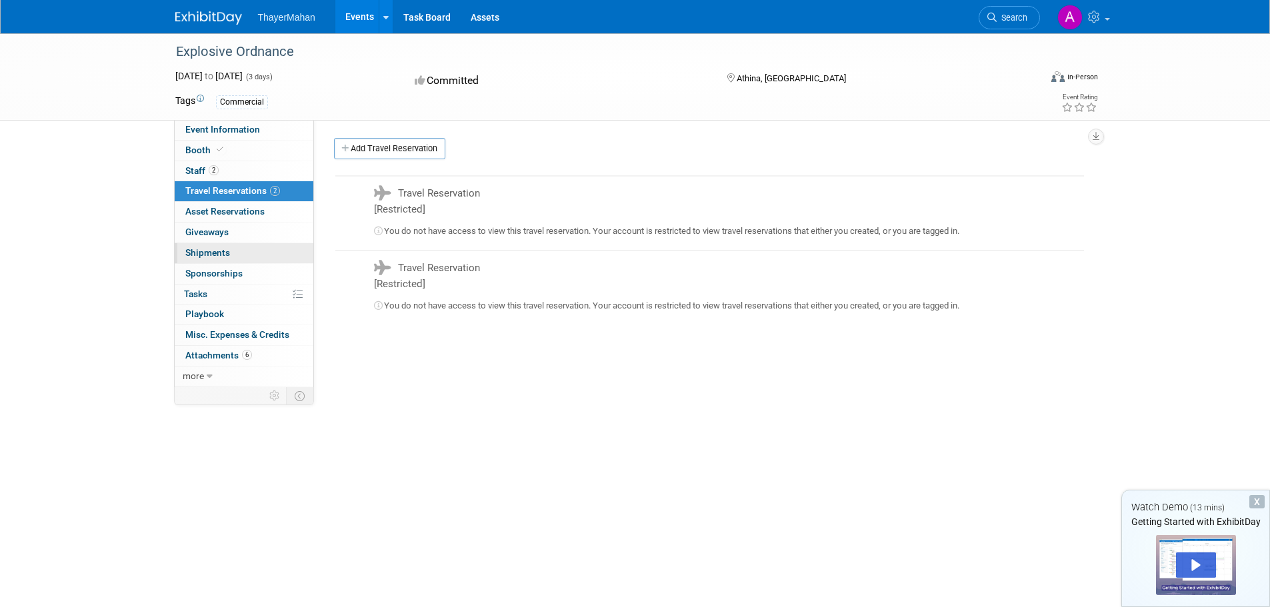
click at [211, 245] on link "0 Shipments 0" at bounding box center [244, 253] width 139 height 20
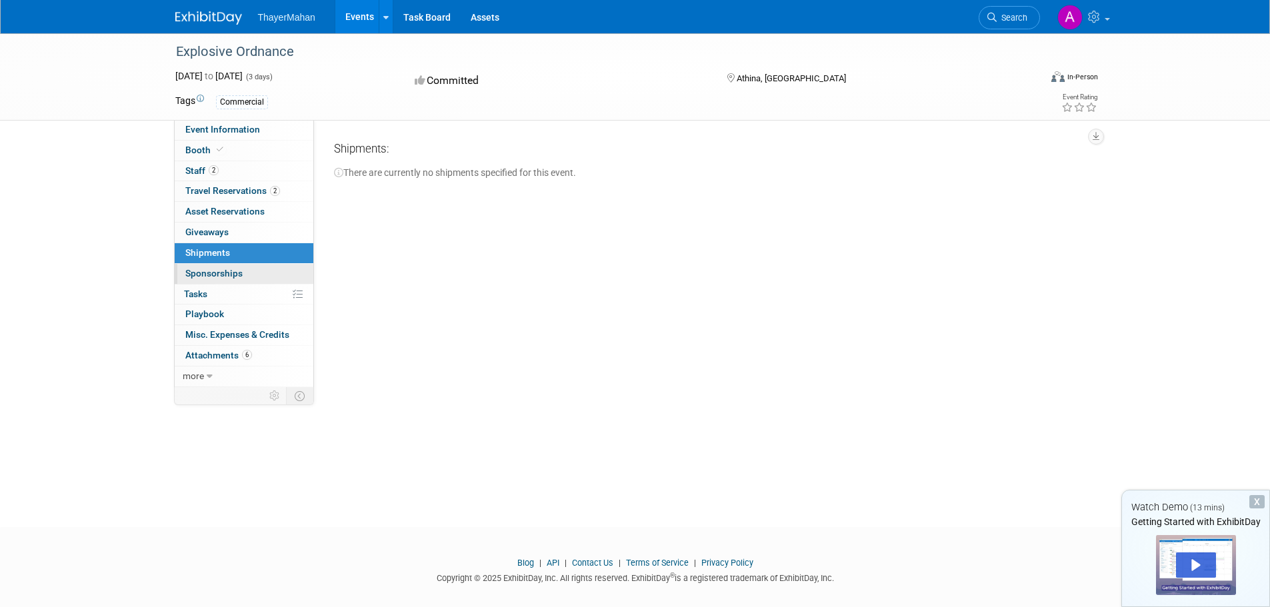
click at [200, 275] on span "Sponsorships 0" at bounding box center [213, 273] width 57 height 11
click at [197, 293] on span "Tasks 0%" at bounding box center [195, 294] width 23 height 11
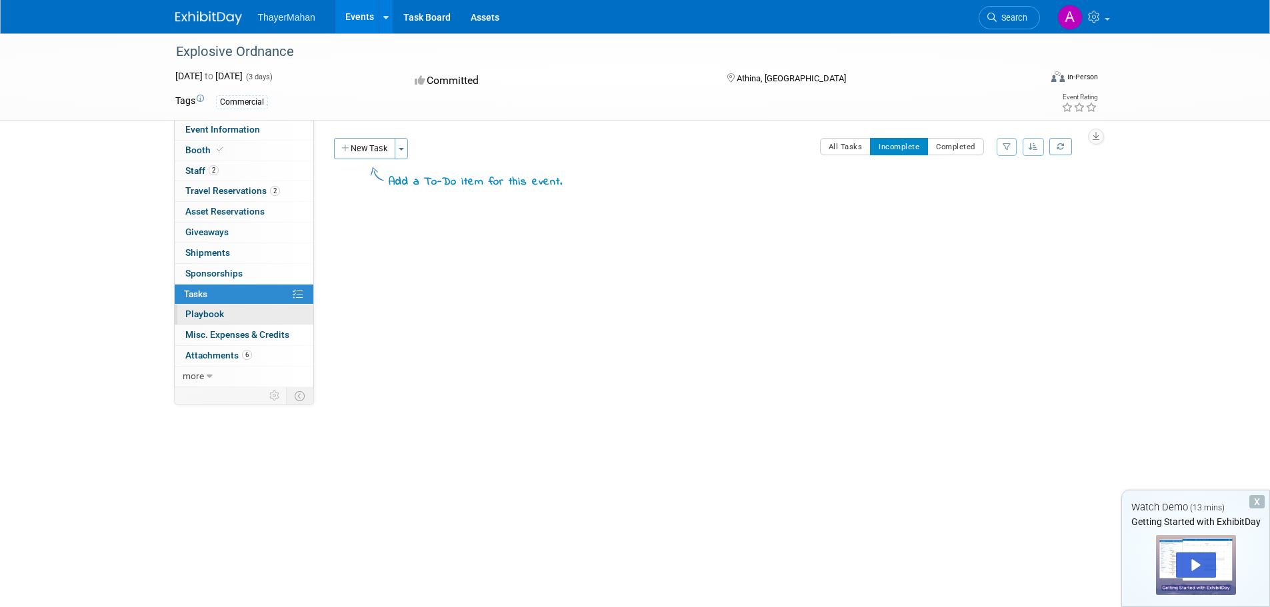
click at [197, 309] on span "Playbook 0" at bounding box center [204, 314] width 39 height 11
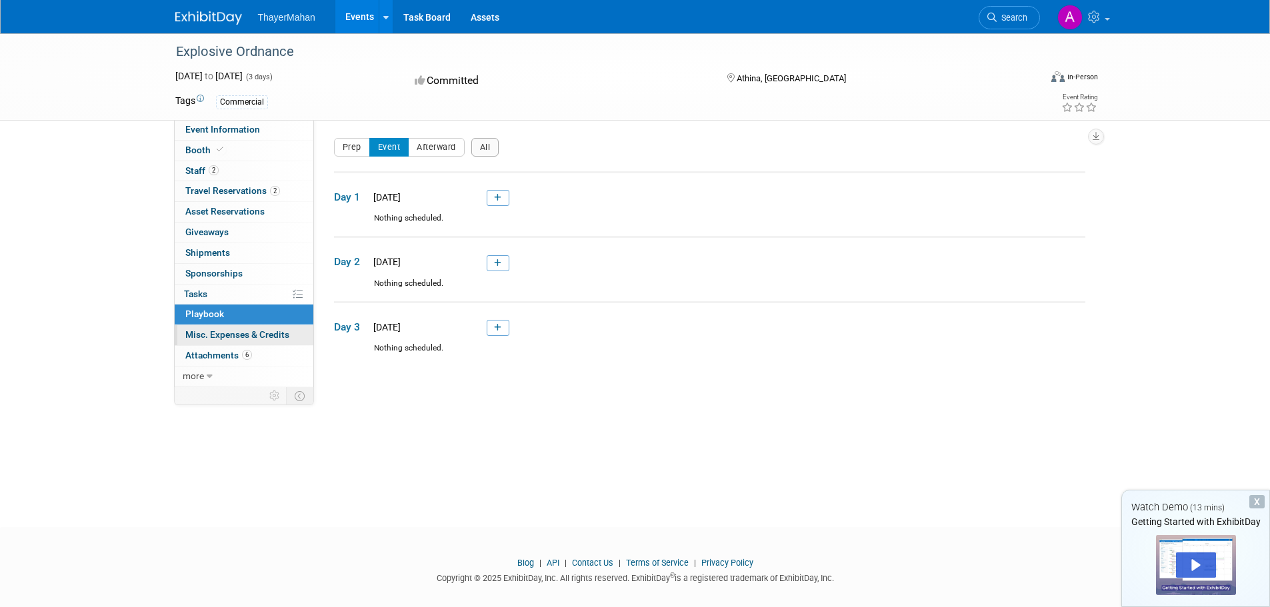
click at [208, 339] on span "Misc. Expenses & Credits 0" at bounding box center [237, 334] width 104 height 11
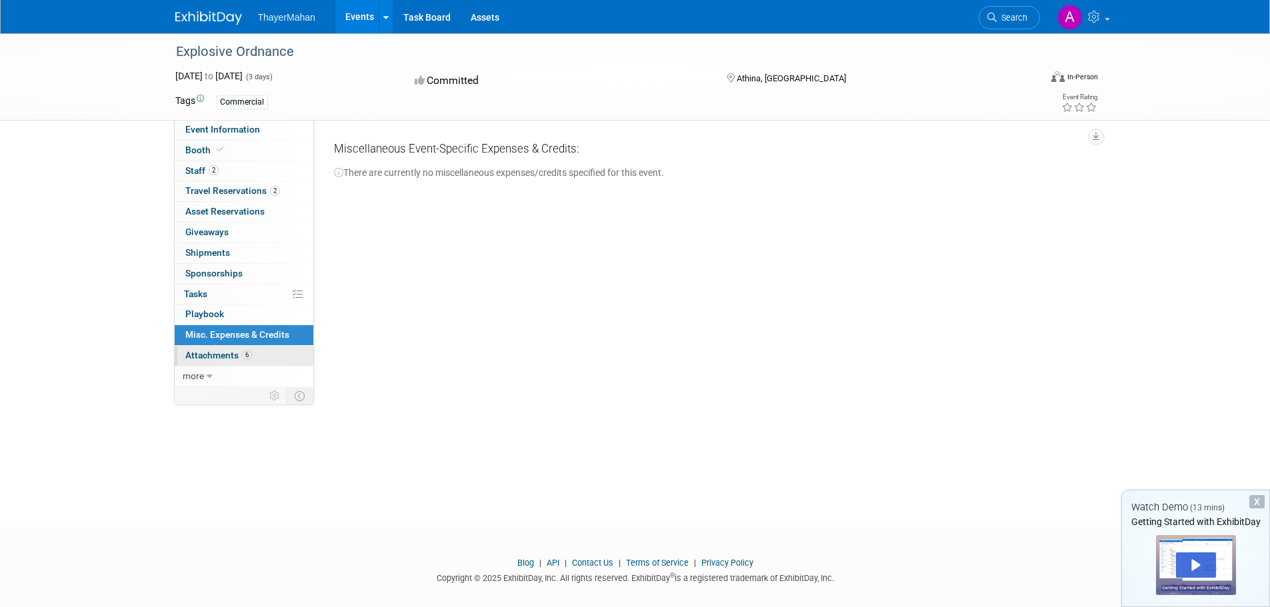
click at [196, 354] on span "Attachments 6" at bounding box center [218, 355] width 67 height 11
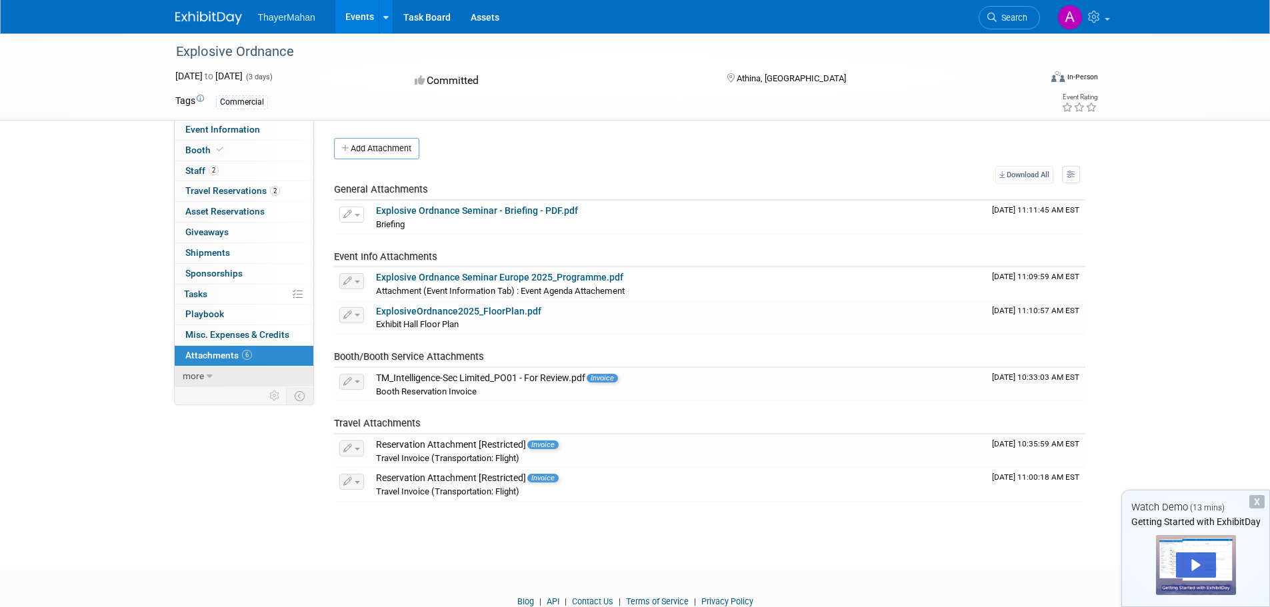
click at [189, 375] on span "more" at bounding box center [193, 376] width 21 height 11
click at [207, 393] on span "Event Binder (.pdf export)" at bounding box center [238, 396] width 107 height 11
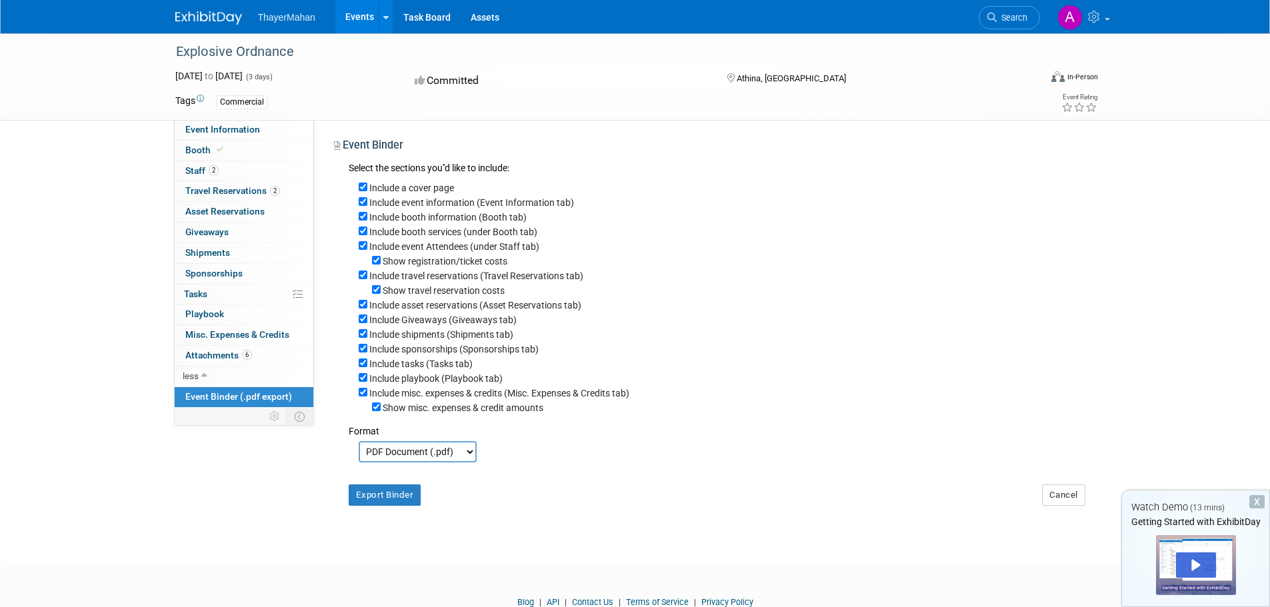
click at [122, 287] on div "Explosive Ordnance Sep 17, 2025 to Sep 19, 2025 (3 days) Sep 17, 2025 to Sep 19…" at bounding box center [635, 287] width 1270 height 509
click at [217, 254] on span "Shipments 0" at bounding box center [207, 252] width 45 height 11
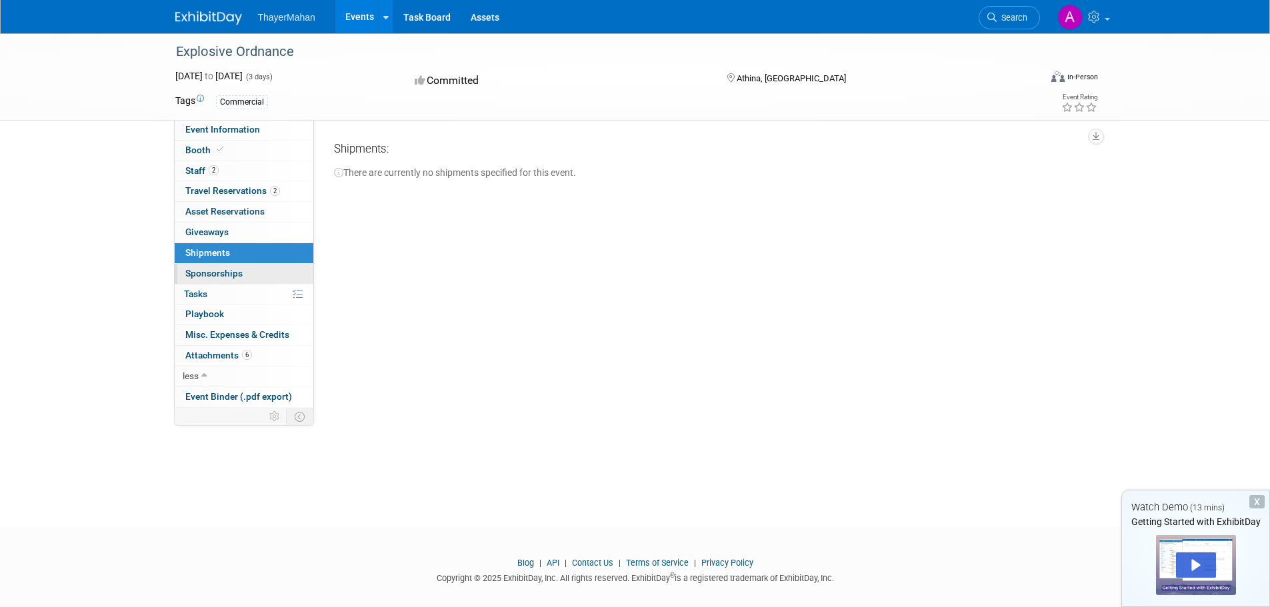
click at [221, 269] on span "Sponsorships 0" at bounding box center [213, 273] width 57 height 11
click at [193, 308] on link "0 Playbook 0" at bounding box center [244, 315] width 139 height 20
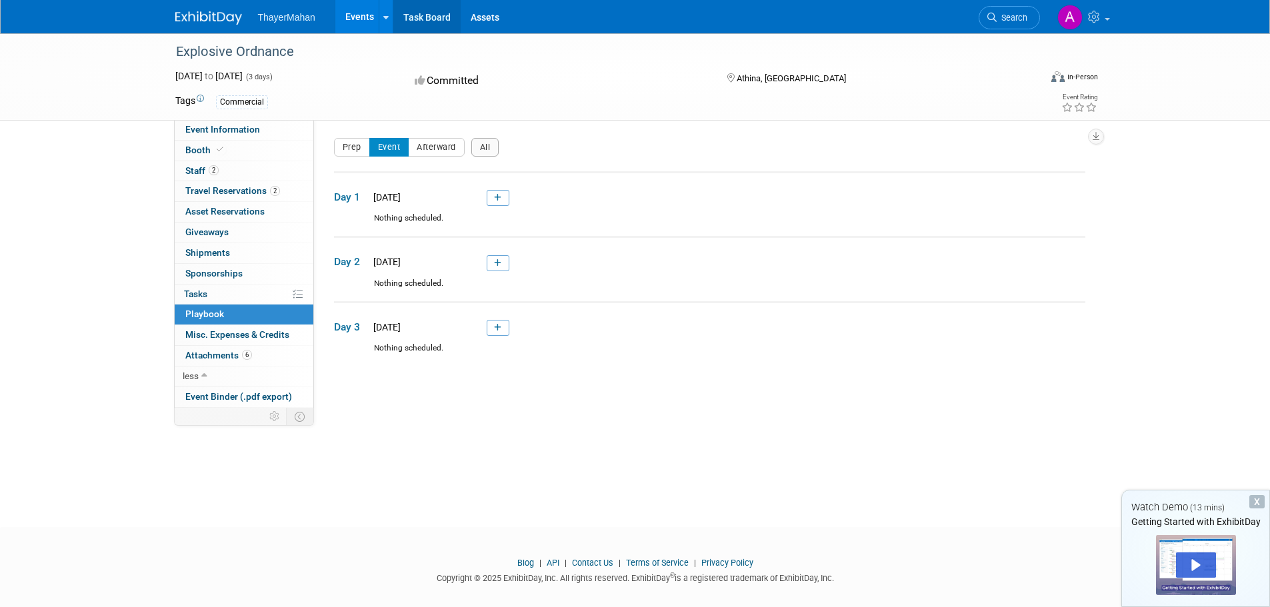
click at [436, 10] on link "Task Board" at bounding box center [426, 16] width 67 height 33
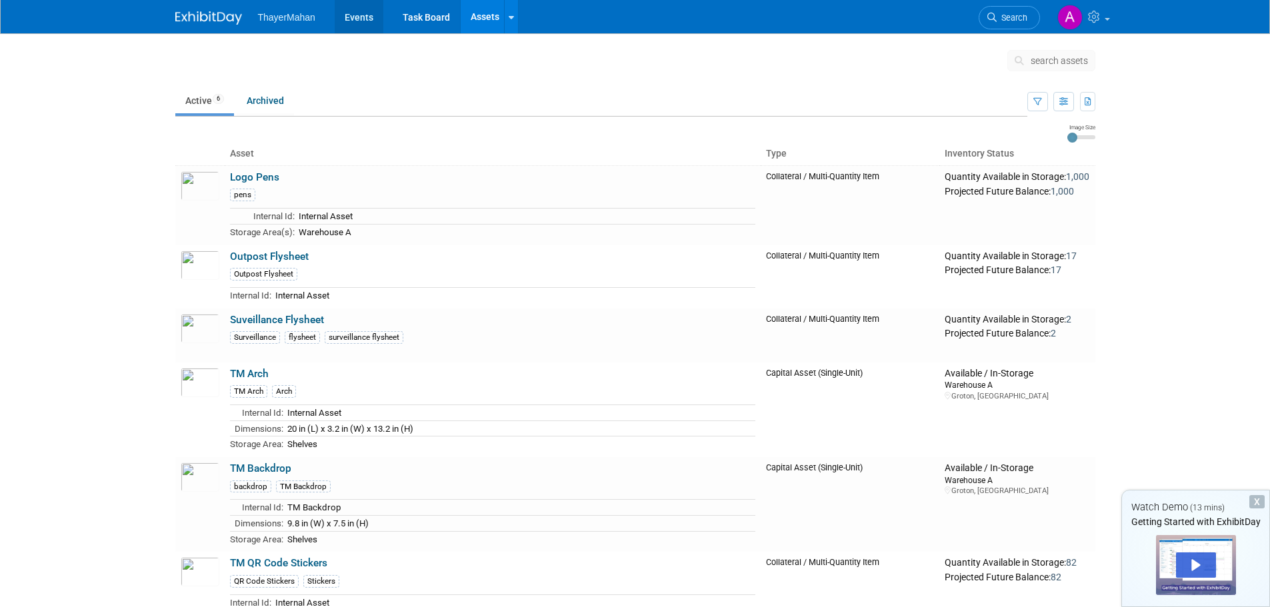
click at [353, 17] on link "Events" at bounding box center [359, 16] width 49 height 33
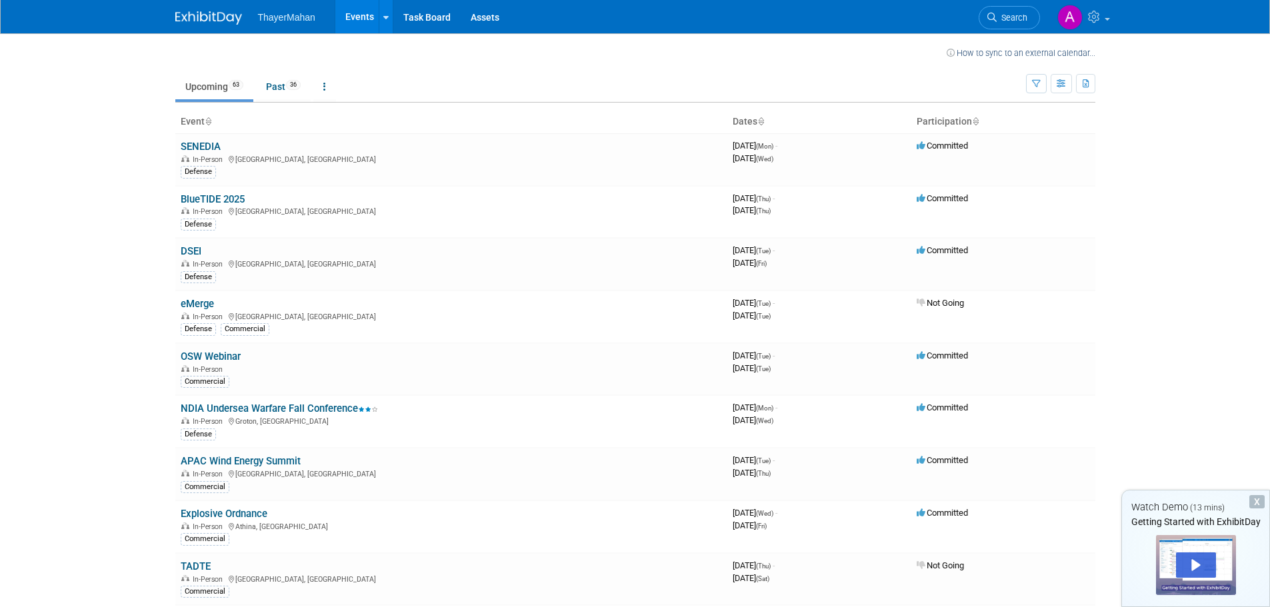
scroll to position [67, 0]
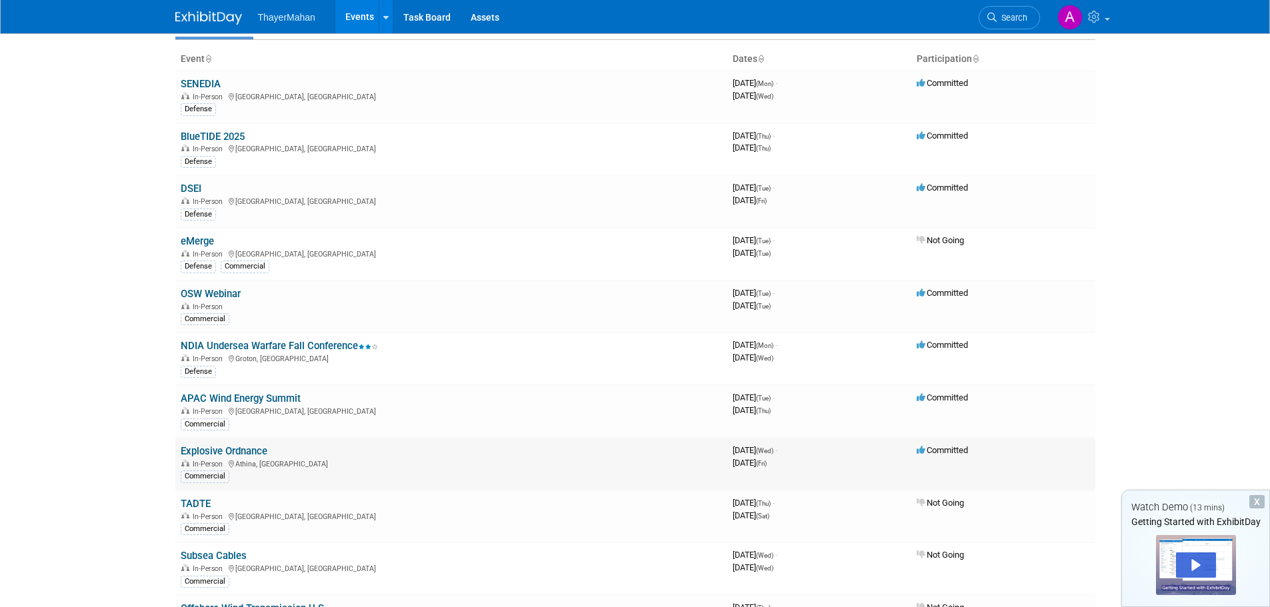
click at [216, 450] on link "Explosive Ordnance" at bounding box center [224, 451] width 87 height 12
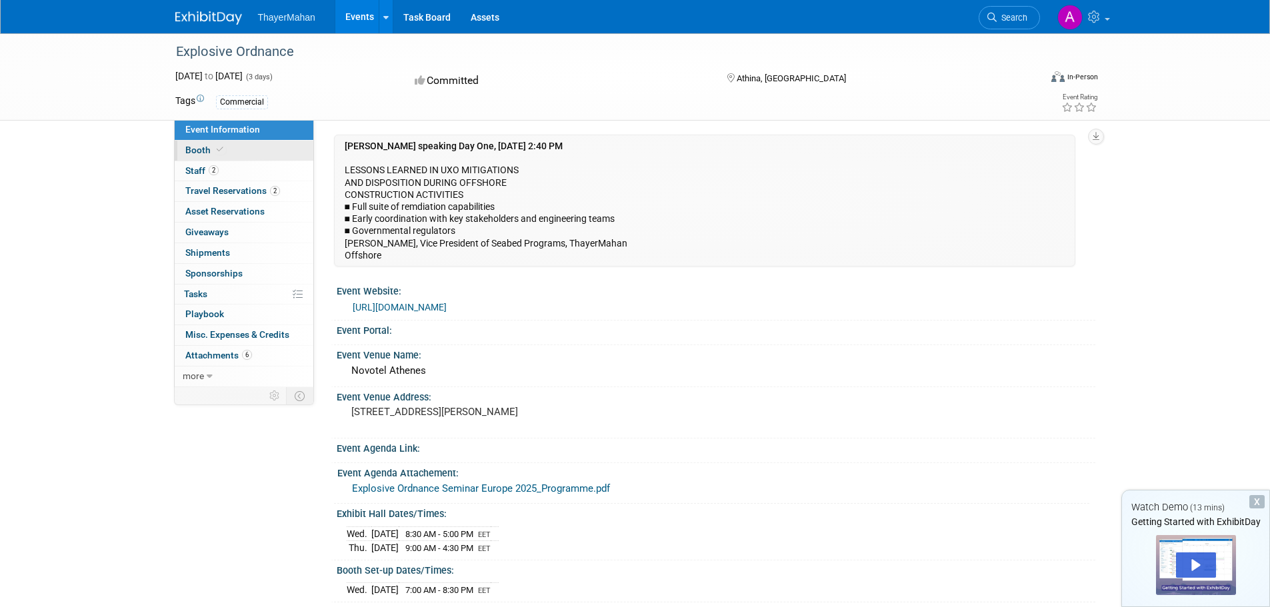
click at [191, 154] on span "Booth" at bounding box center [205, 150] width 41 height 11
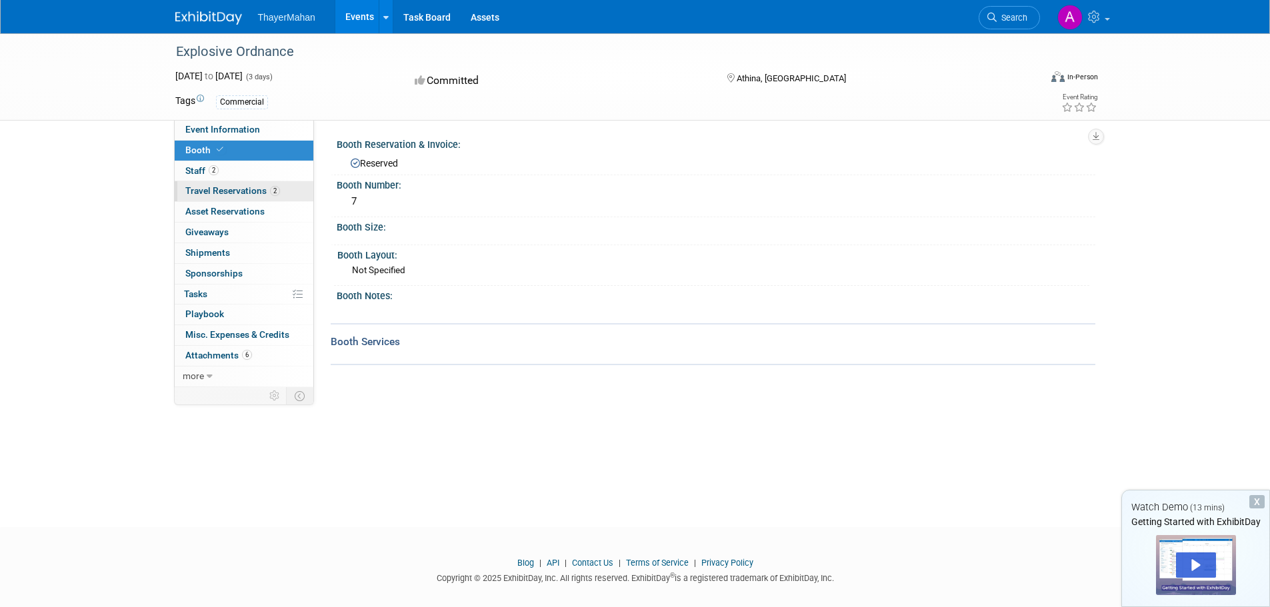
click at [195, 189] on span "Travel Reservations 2" at bounding box center [232, 190] width 95 height 11
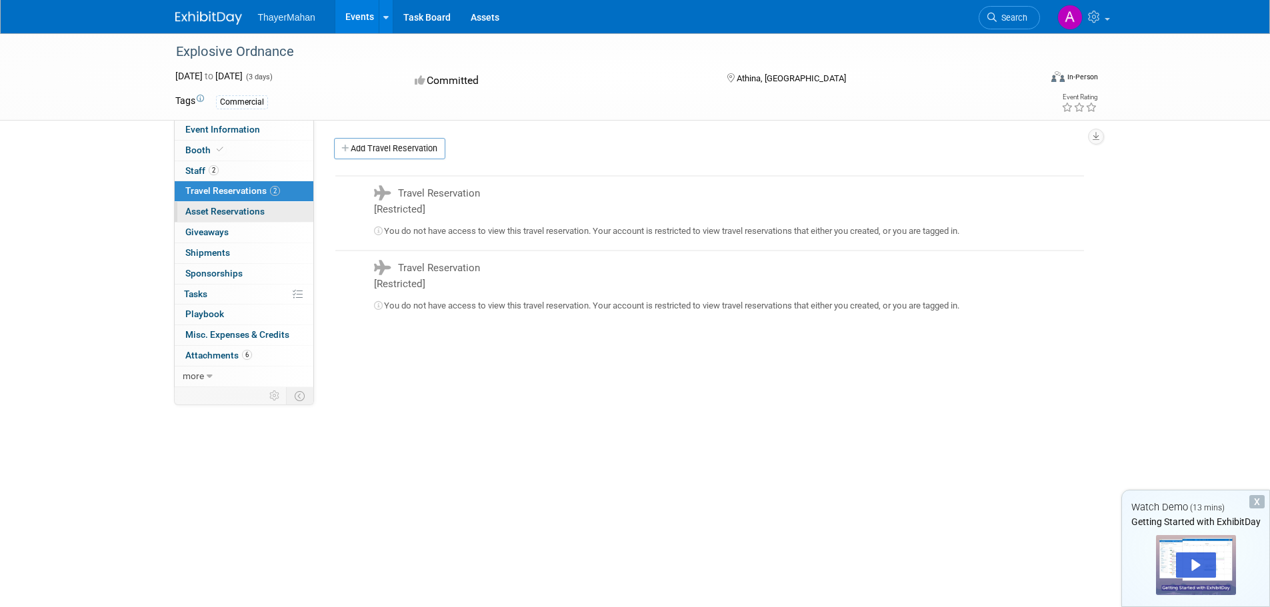
click at [189, 215] on span "Asset Reservations 0" at bounding box center [224, 211] width 79 height 11
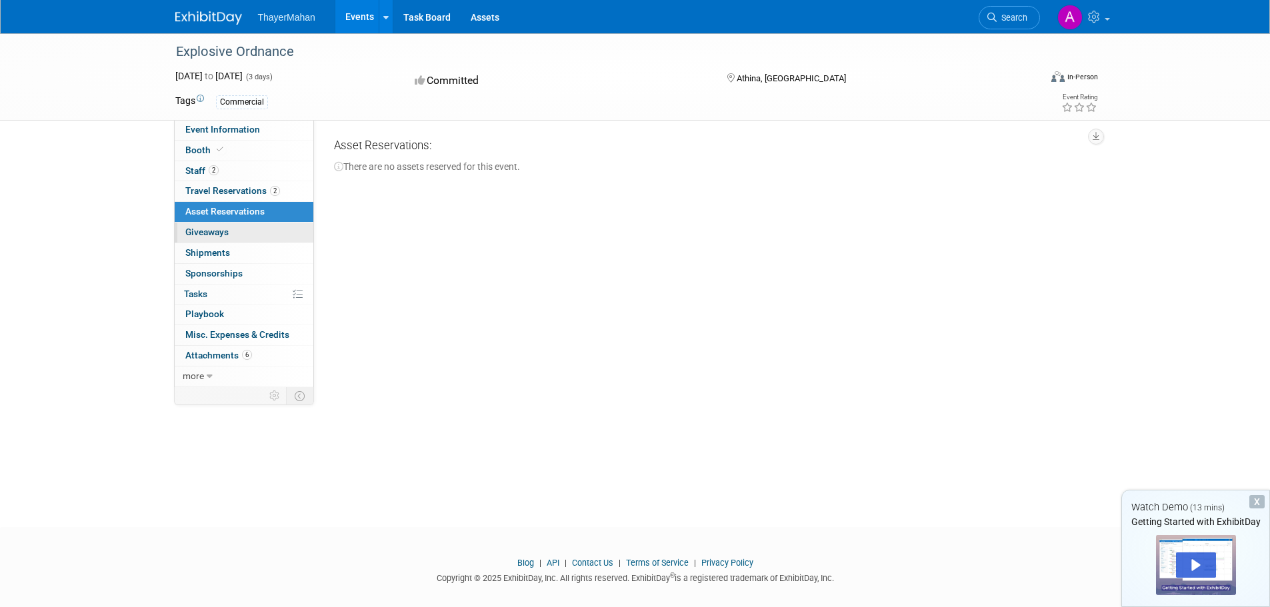
click at [186, 231] on span "Giveaways 0" at bounding box center [206, 232] width 43 height 11
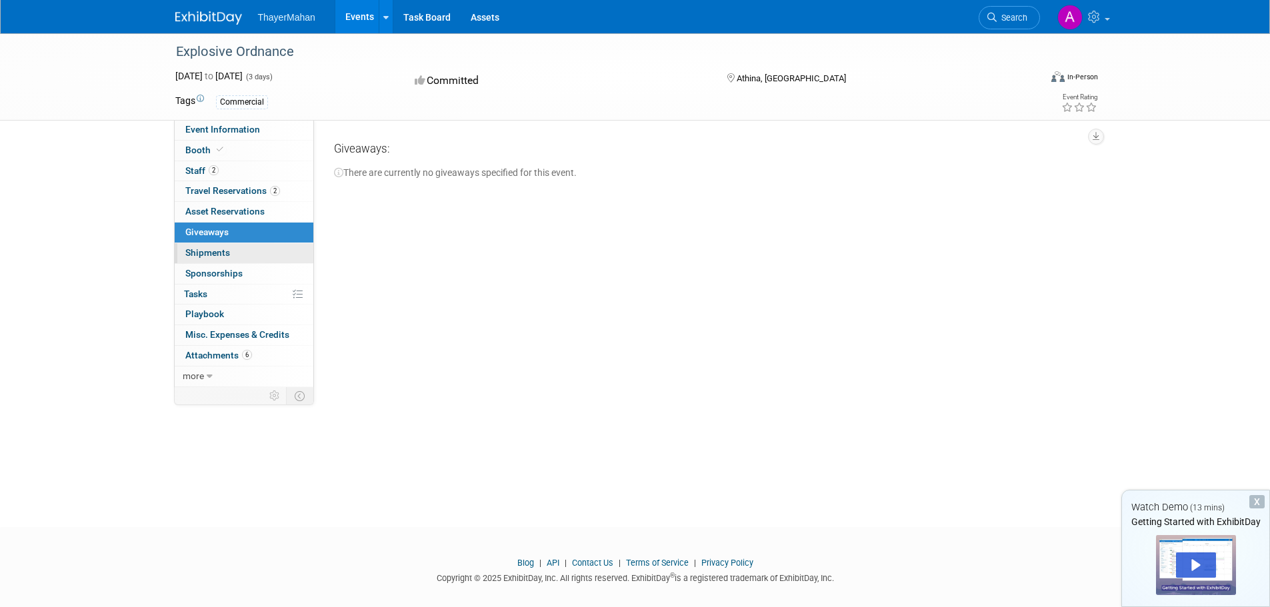
click at [193, 254] on span "Shipments 0" at bounding box center [207, 252] width 45 height 11
click at [190, 275] on span "Sponsorships 0" at bounding box center [213, 273] width 57 height 11
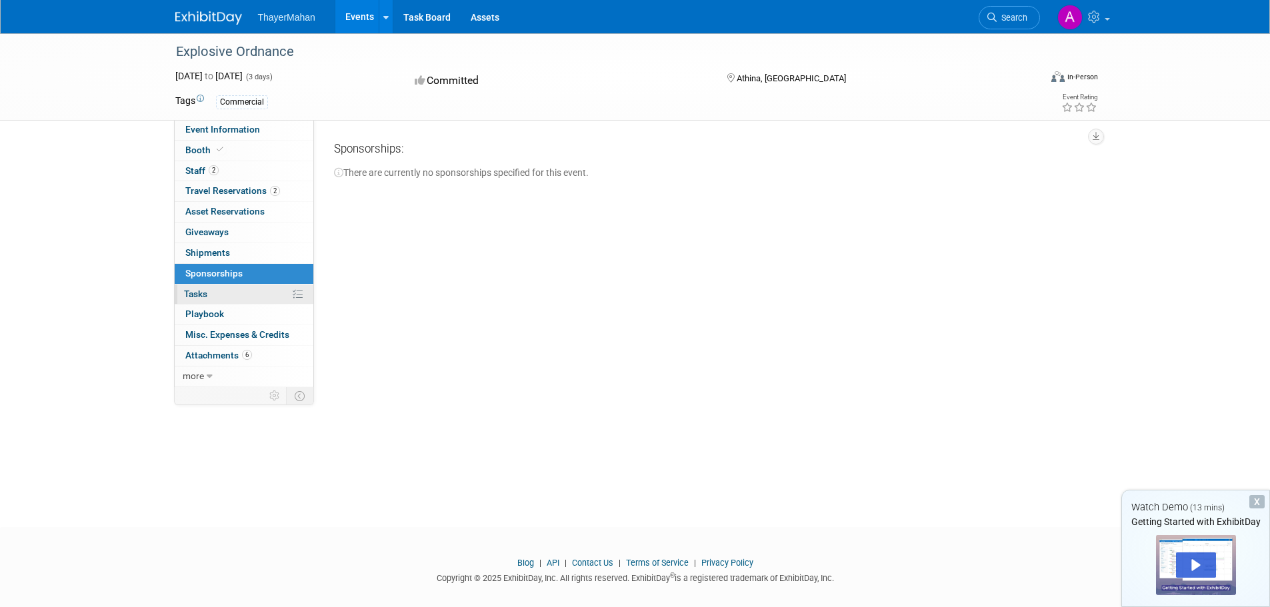
click at [188, 295] on span "Tasks 0%" at bounding box center [195, 294] width 23 height 11
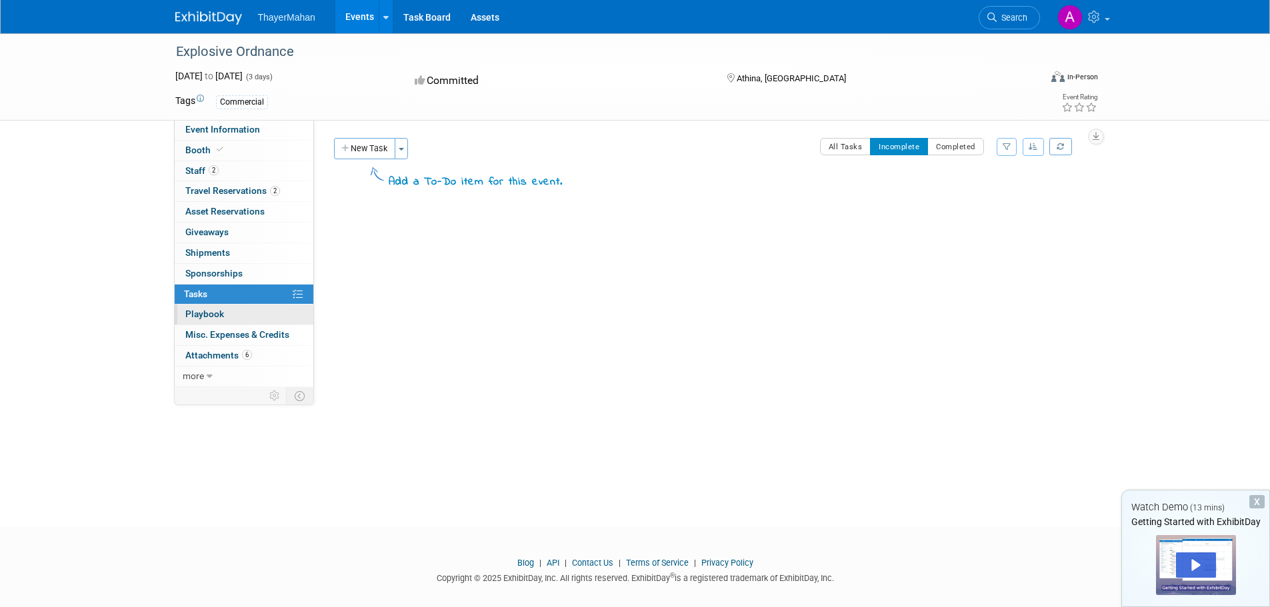
click at [193, 317] on span "Playbook 0" at bounding box center [204, 314] width 39 height 11
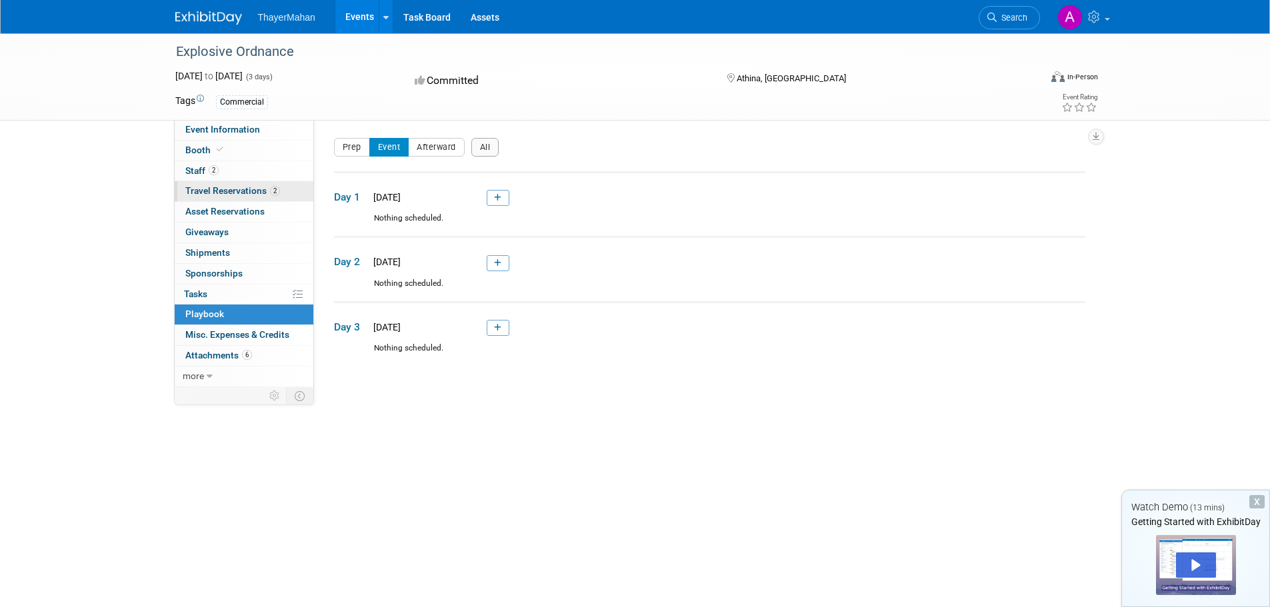
click at [203, 190] on span "Travel Reservations 2" at bounding box center [232, 190] width 95 height 11
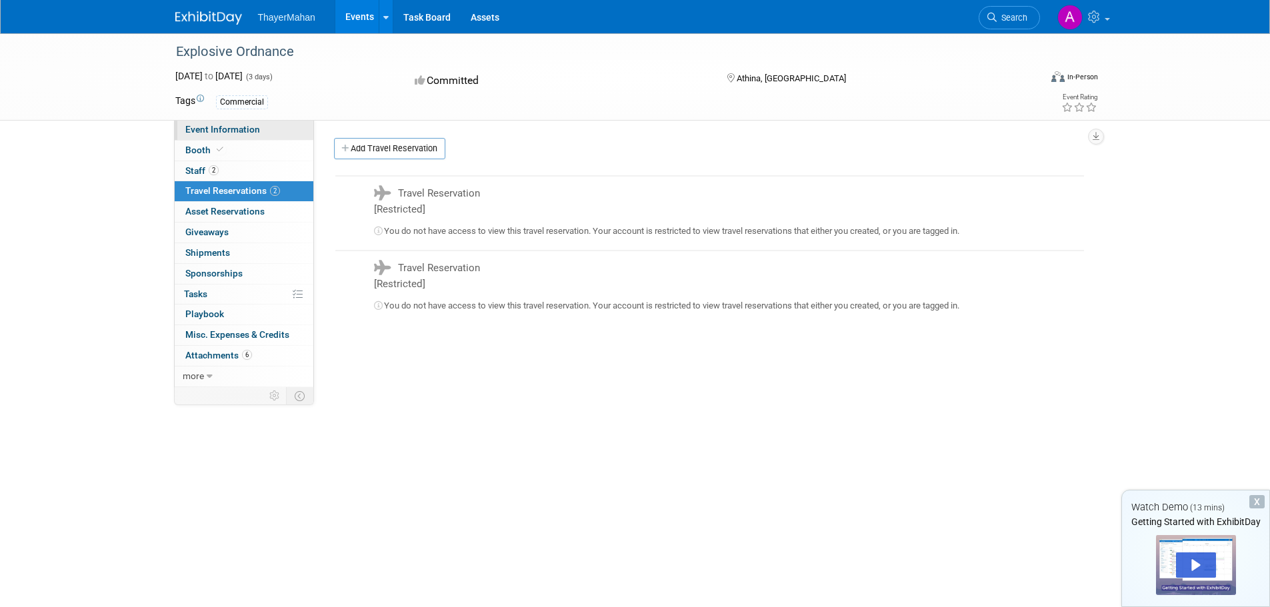
click at [206, 129] on span "Event Information" at bounding box center [222, 129] width 75 height 11
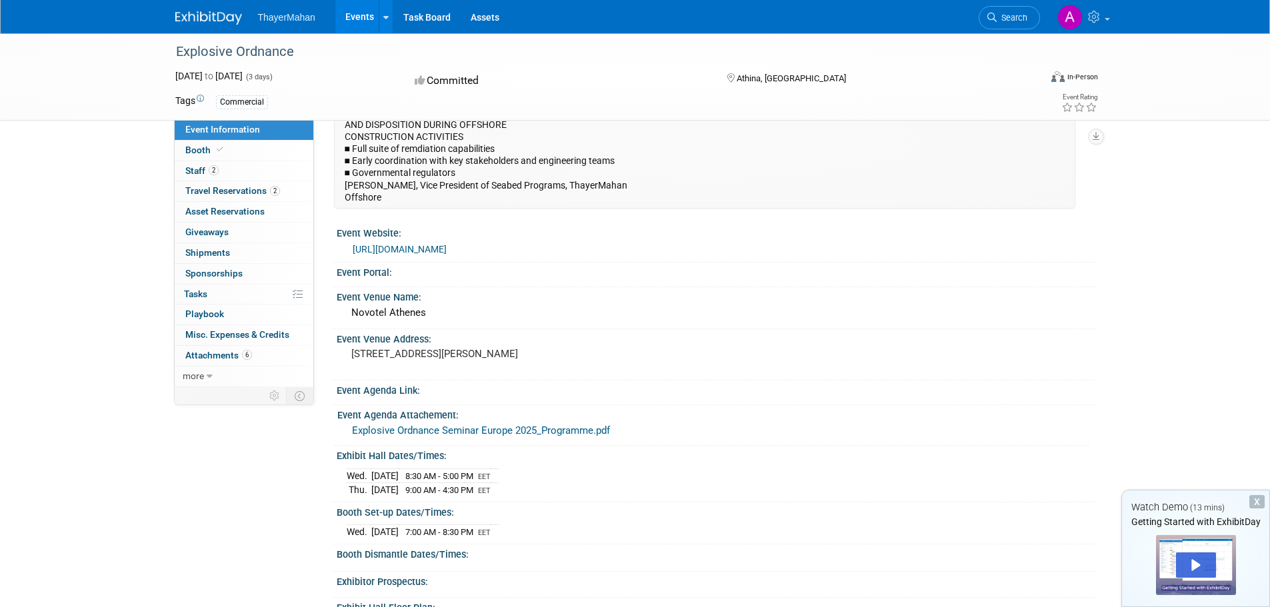
scroll to position [133, 0]
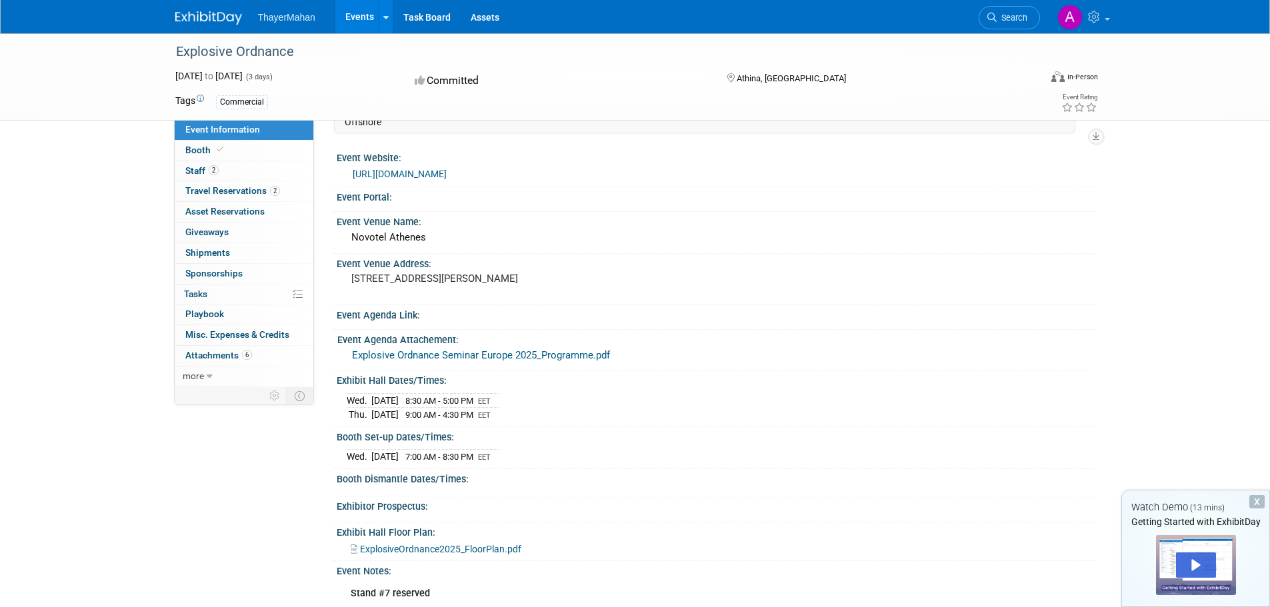
click at [451, 349] on link "Explosive Ordnance Seminar Europe 2025_Programme.pdf" at bounding box center [481, 355] width 258 height 12
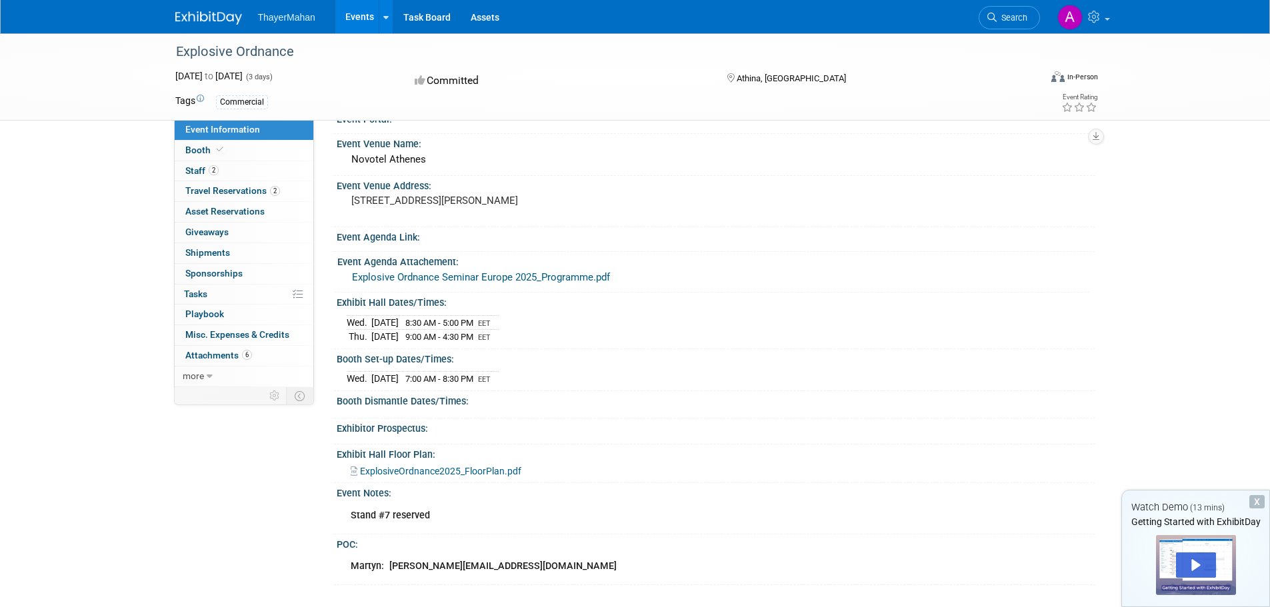
scroll to position [215, 0]
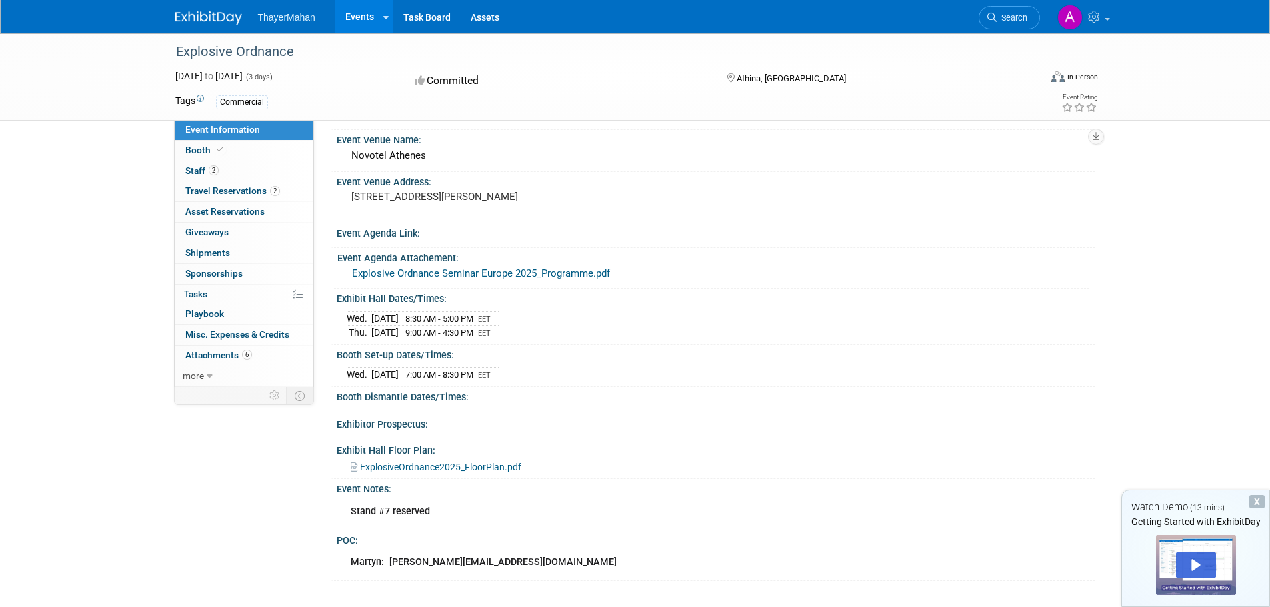
click at [473, 463] on span "ExplosiveOrdnance2025_FloorPlan.pdf" at bounding box center [440, 467] width 161 height 11
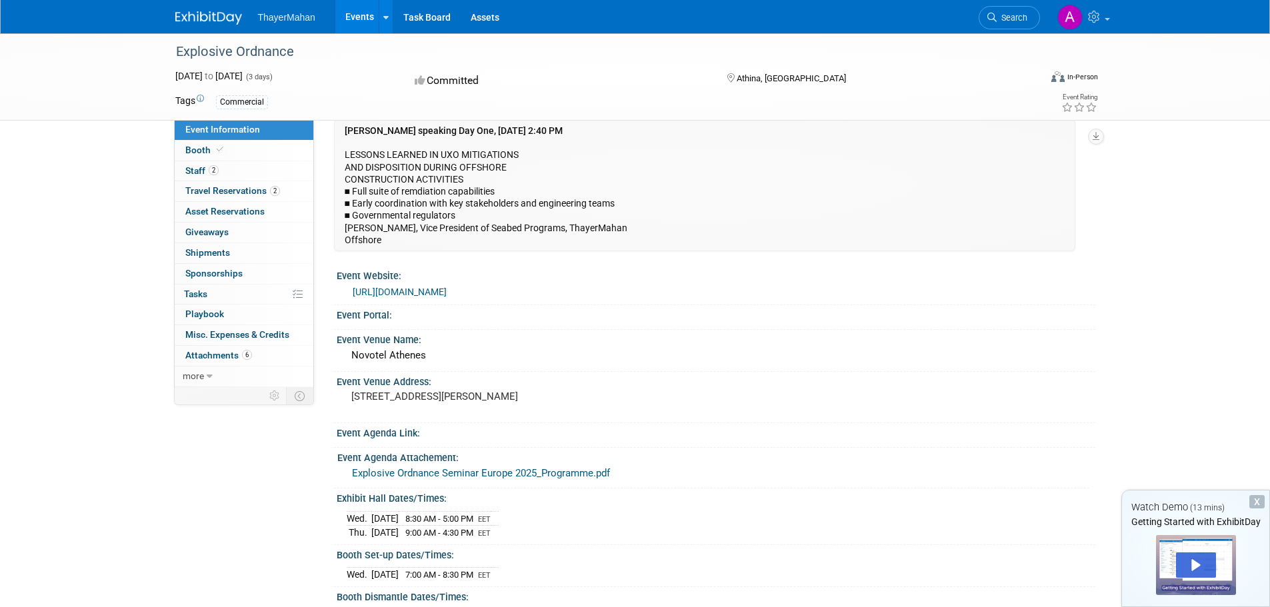
scroll to position [0, 0]
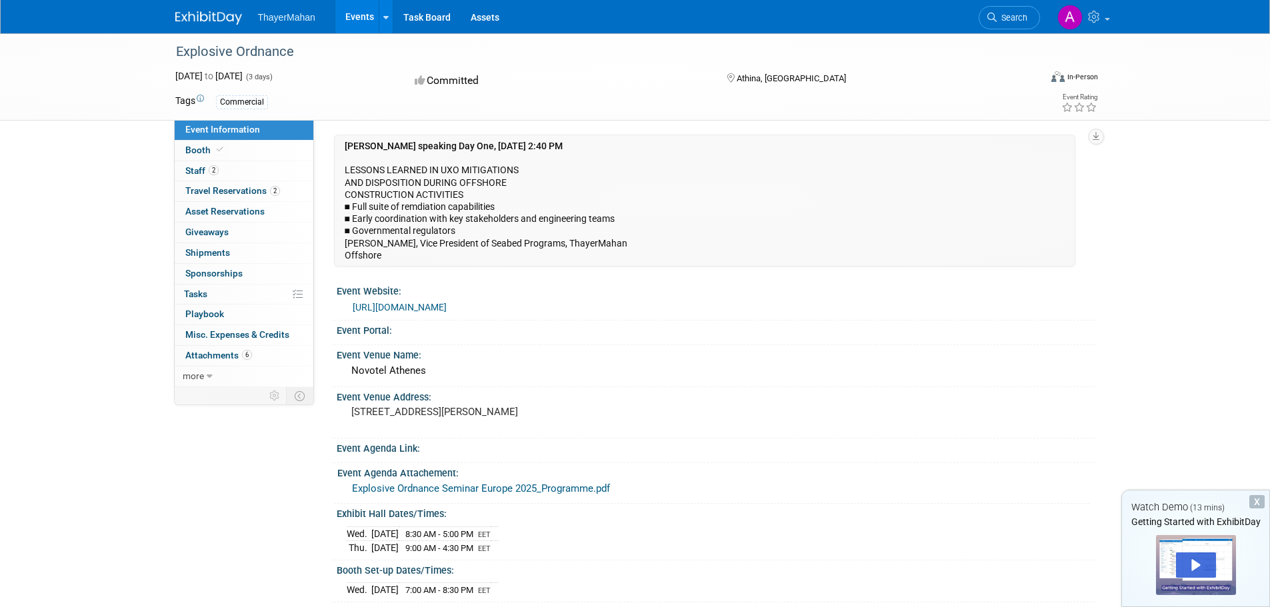
click at [447, 310] on link "[URL][DOMAIN_NAME]" at bounding box center [400, 307] width 94 height 11
